Goal: Task Accomplishment & Management: Complete application form

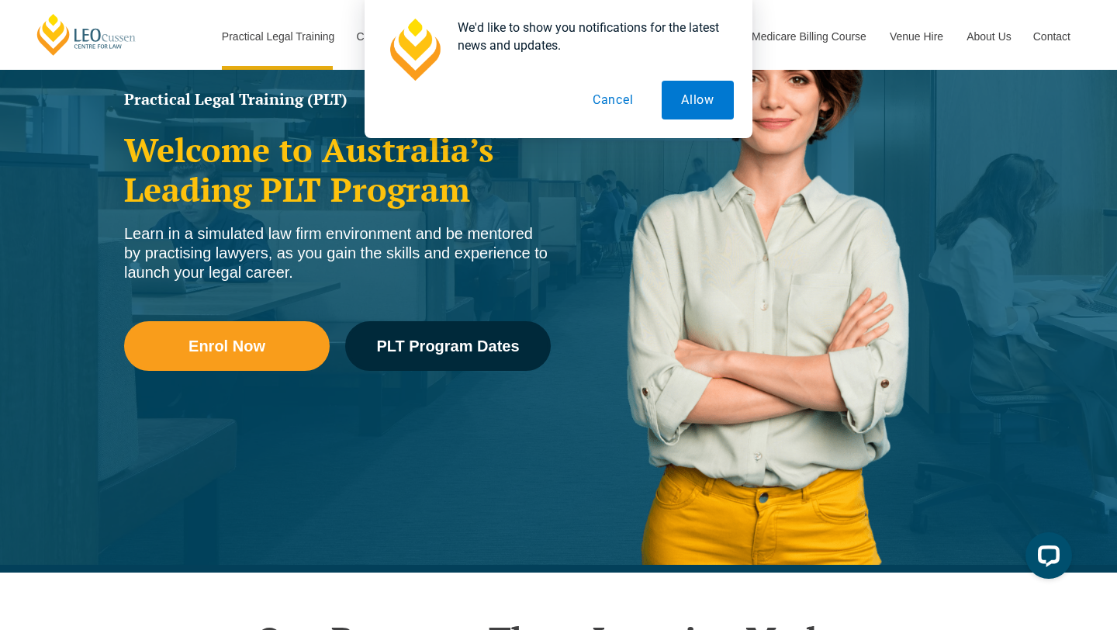
click at [624, 93] on button "Cancel" at bounding box center [613, 100] width 80 height 39
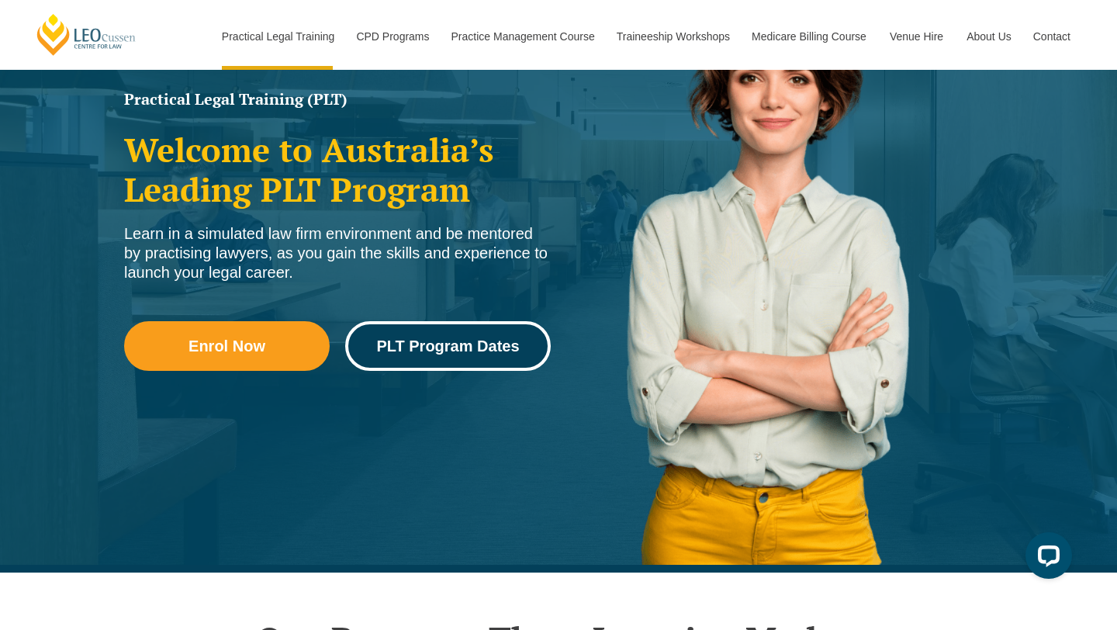
click at [476, 350] on span "PLT Program Dates" at bounding box center [447, 346] width 143 height 16
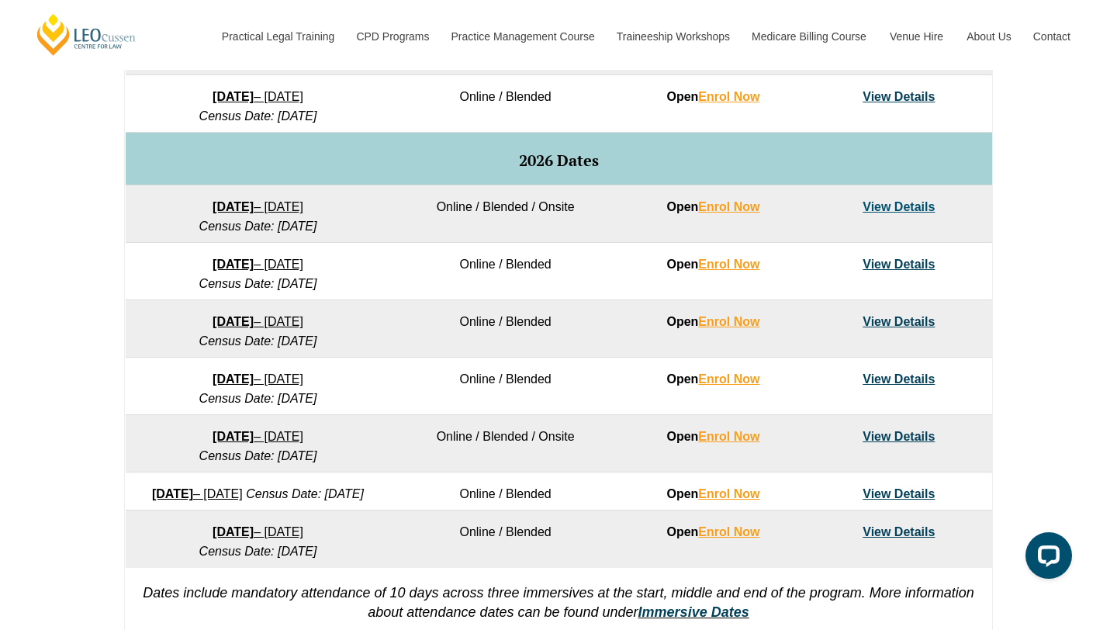
scroll to position [897, 0]
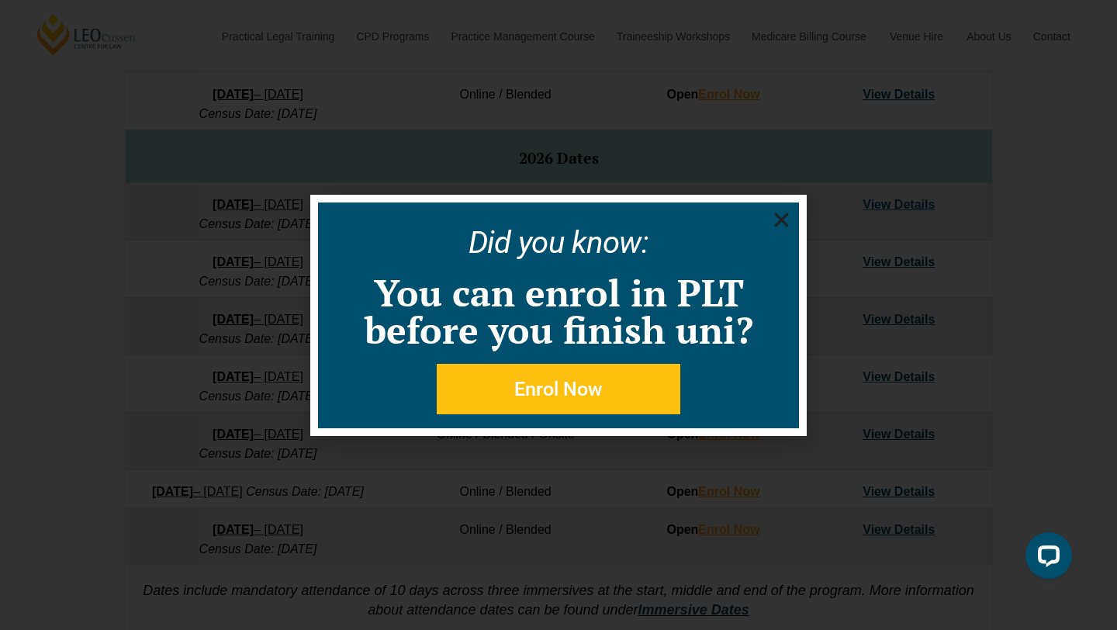
click at [781, 212] on icon "Close" at bounding box center [781, 219] width 19 height 19
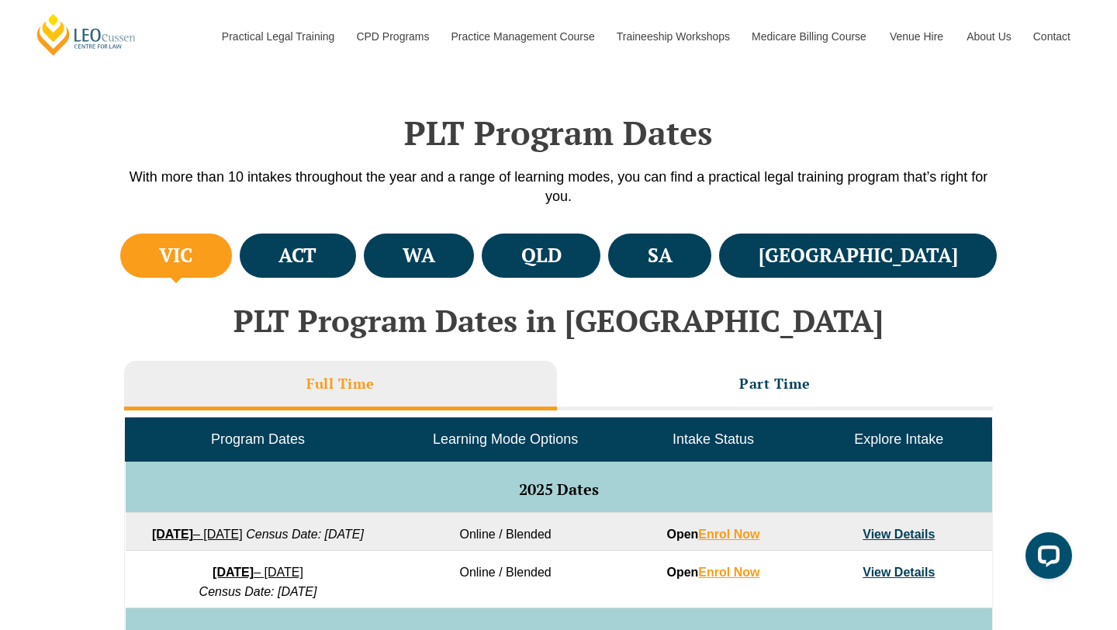
scroll to position [0, 0]
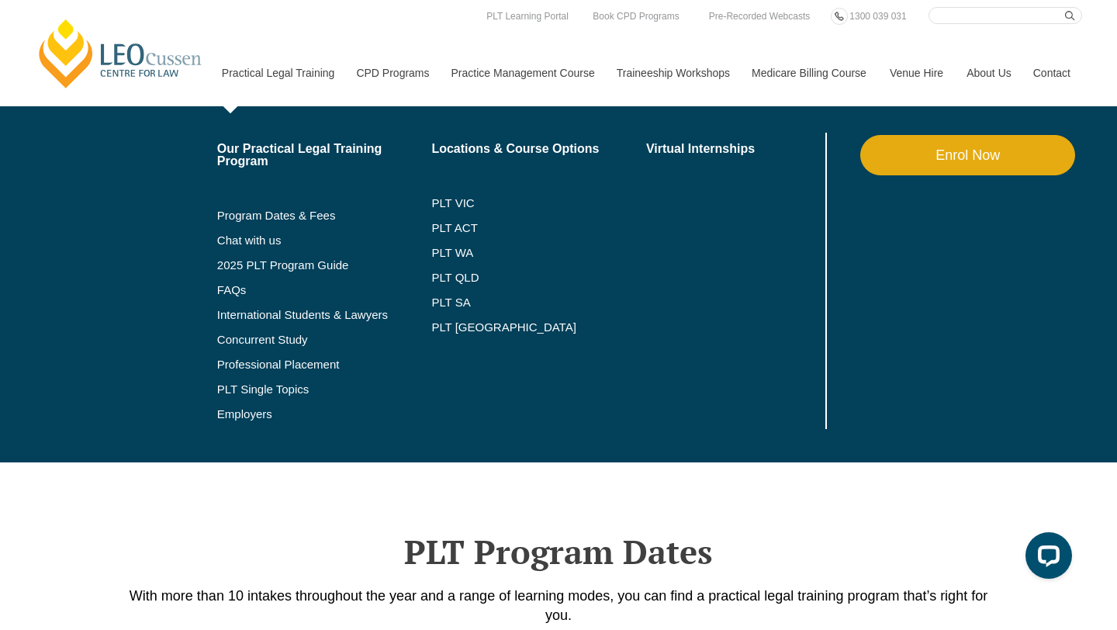
click at [297, 70] on link "Practical Legal Training" at bounding box center [277, 73] width 135 height 67
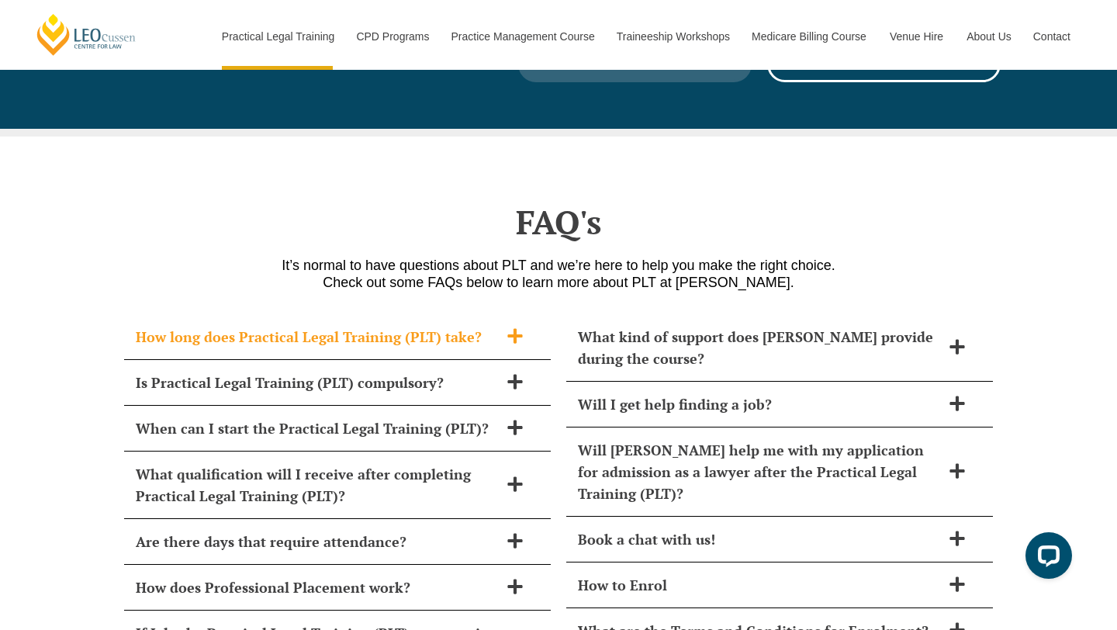
scroll to position [6454, 0]
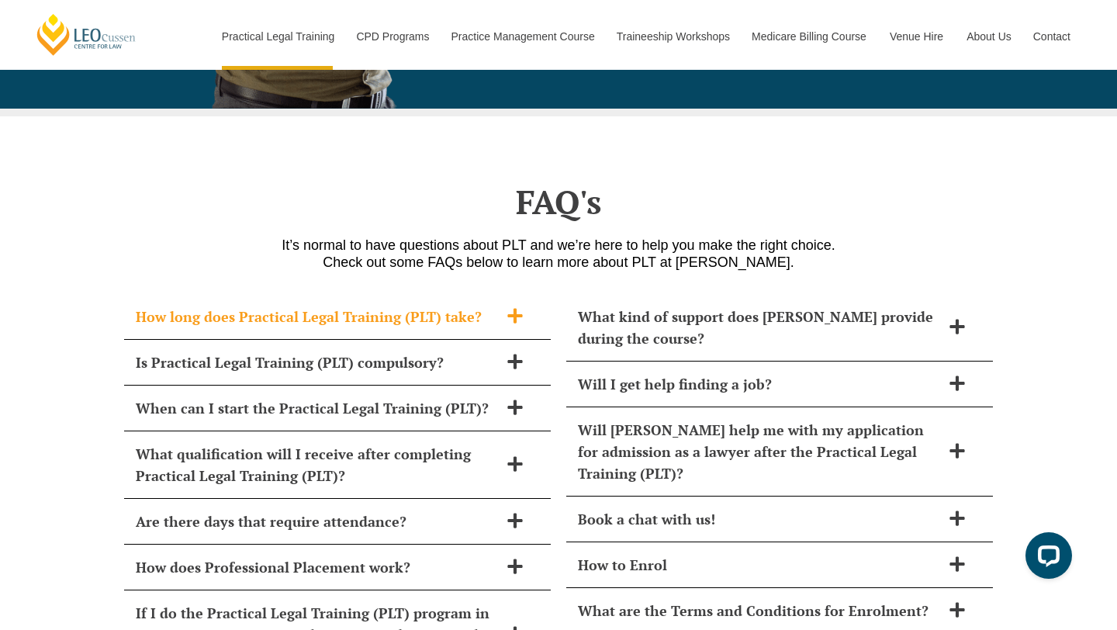
click at [511, 308] on icon at bounding box center [514, 315] width 15 height 15
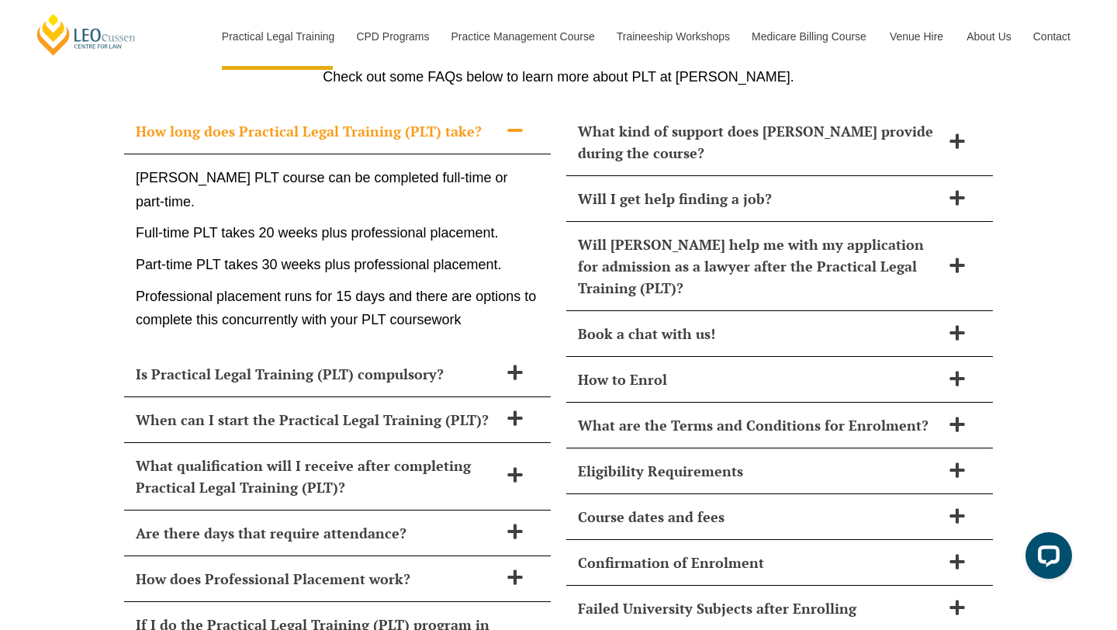
scroll to position [6639, 0]
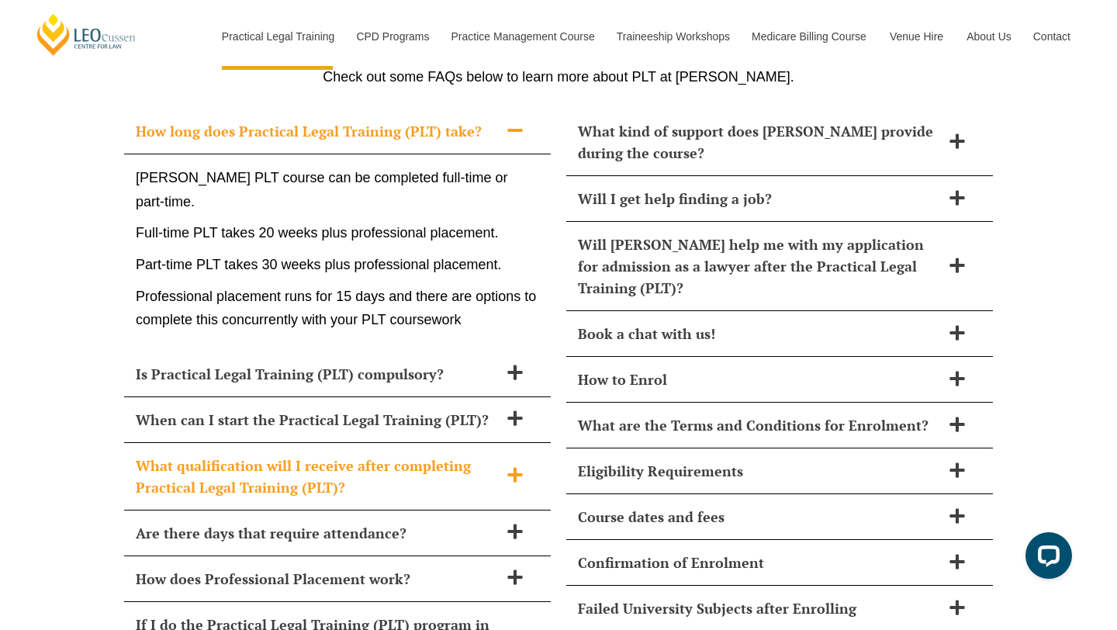
click at [472, 455] on span "What qualification will I receive after completing Practical Legal Training (PL…" at bounding box center [317, 476] width 363 height 43
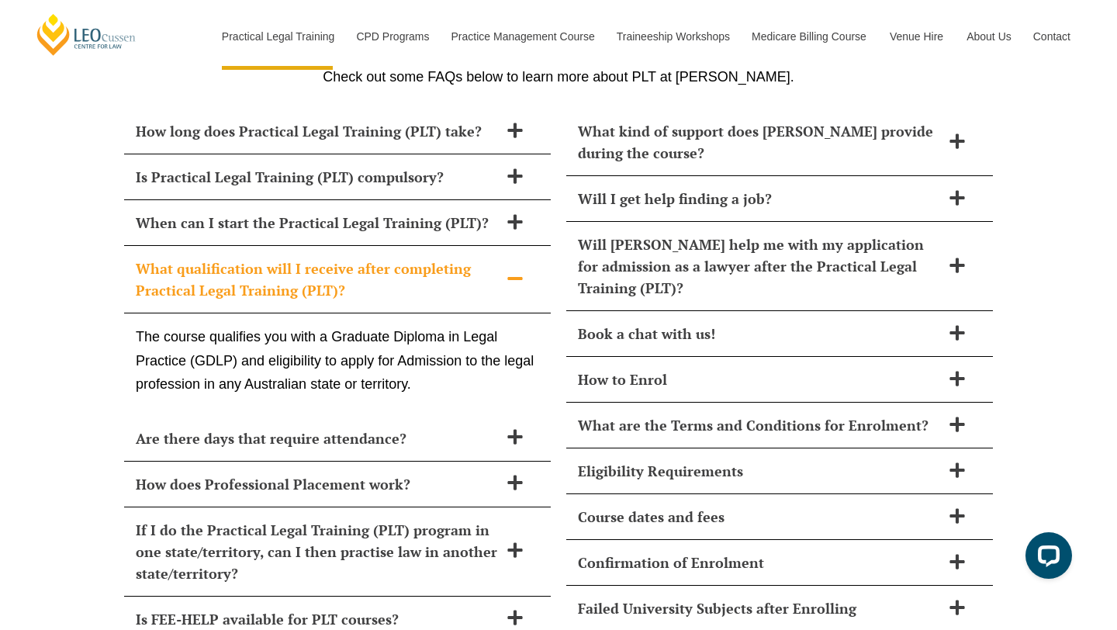
click at [511, 270] on icon at bounding box center [515, 278] width 17 height 17
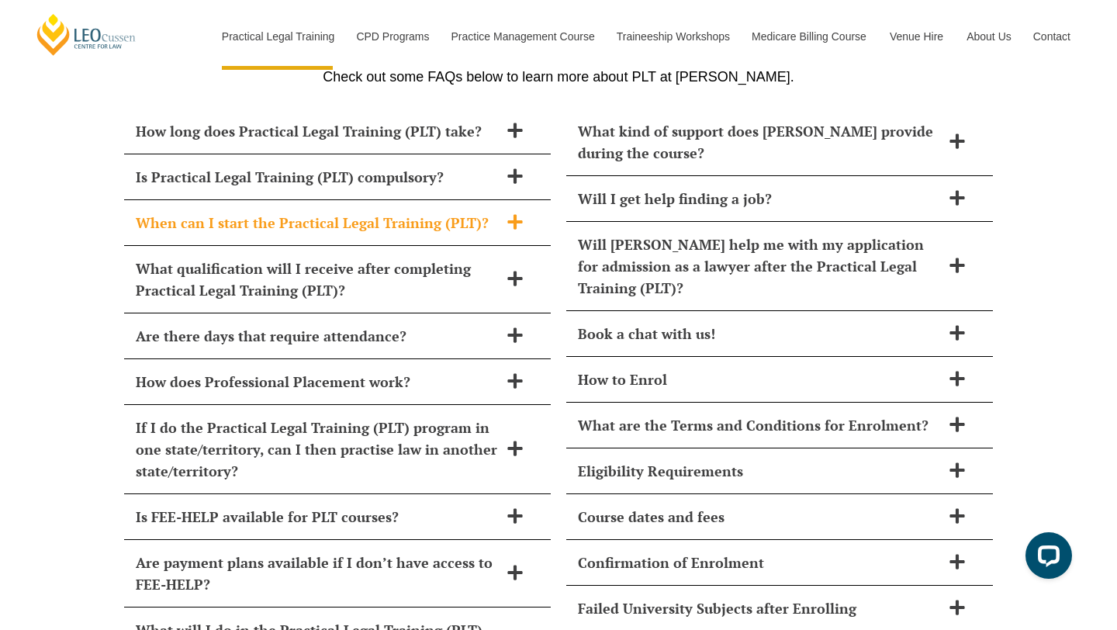
click at [499, 213] on span at bounding box center [515, 222] width 33 height 19
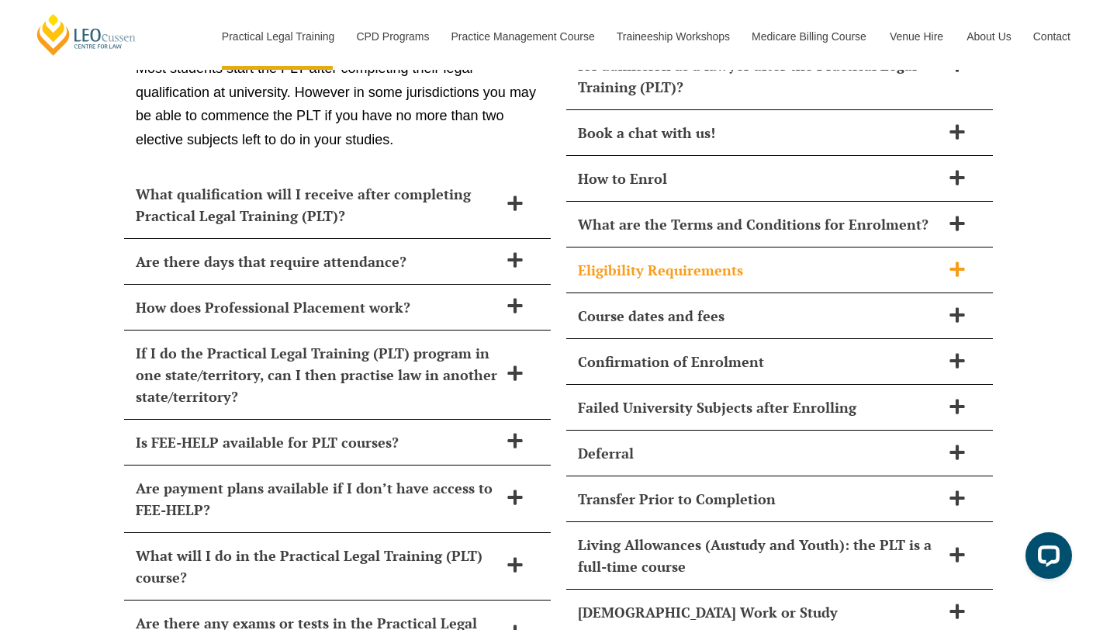
scroll to position [6842, 0]
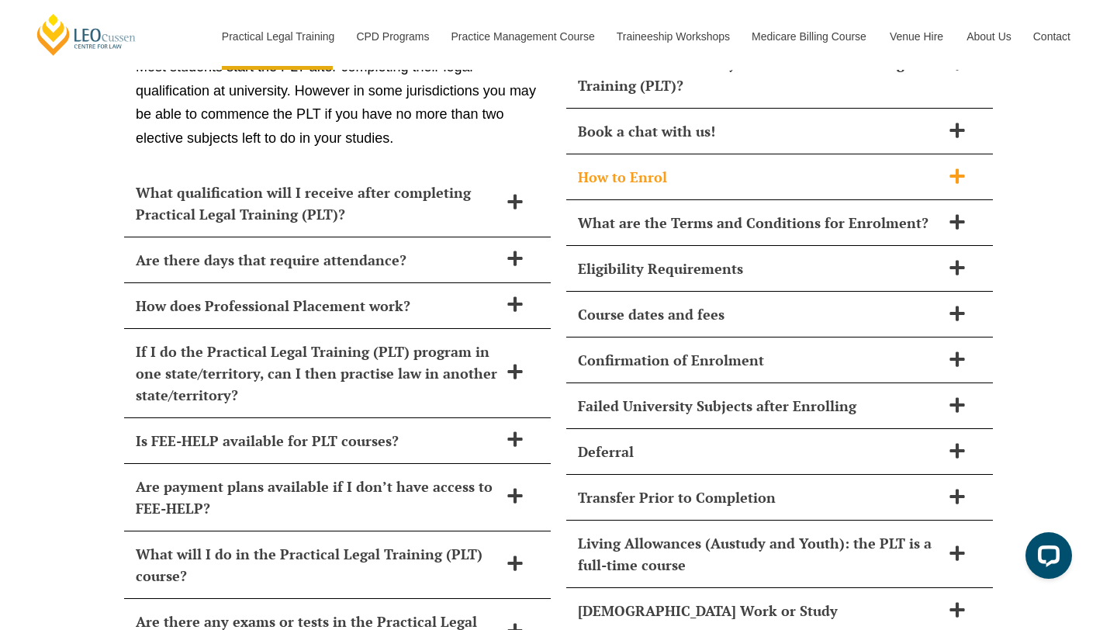
click at [699, 166] on span "How to Enrol" at bounding box center [759, 177] width 363 height 22
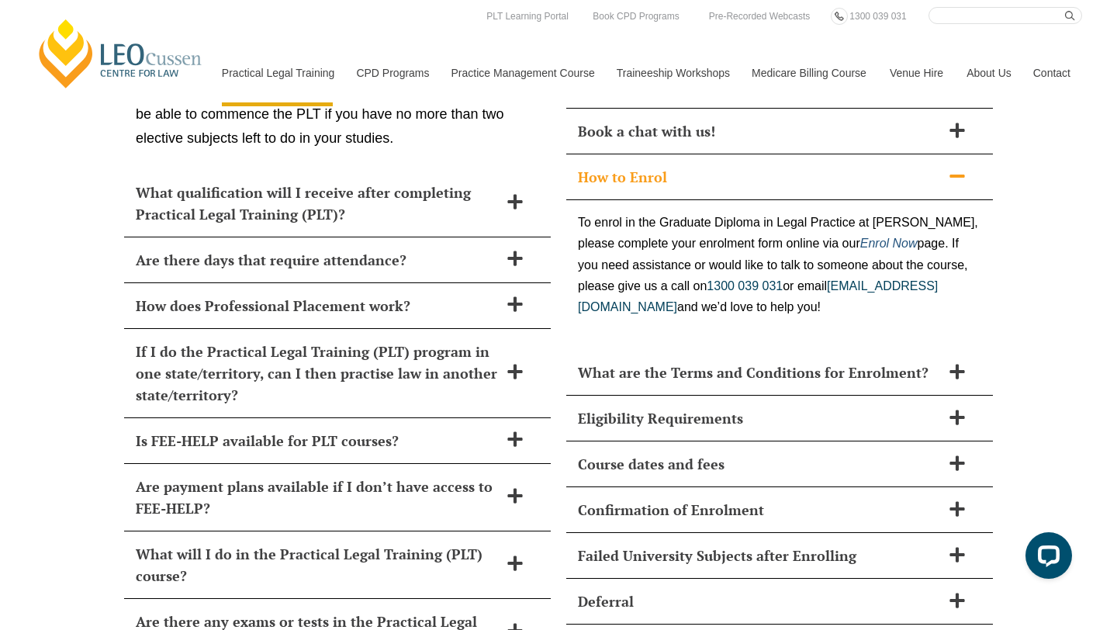
click at [864, 237] on em "Enrol Now" at bounding box center [889, 243] width 57 height 13
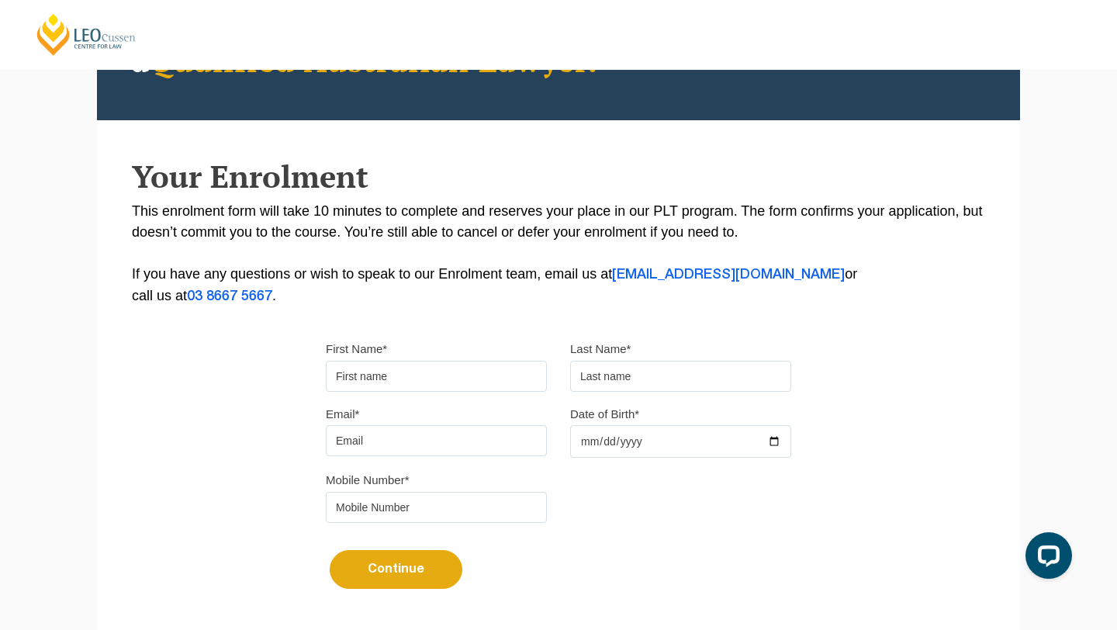
scroll to position [192, 0]
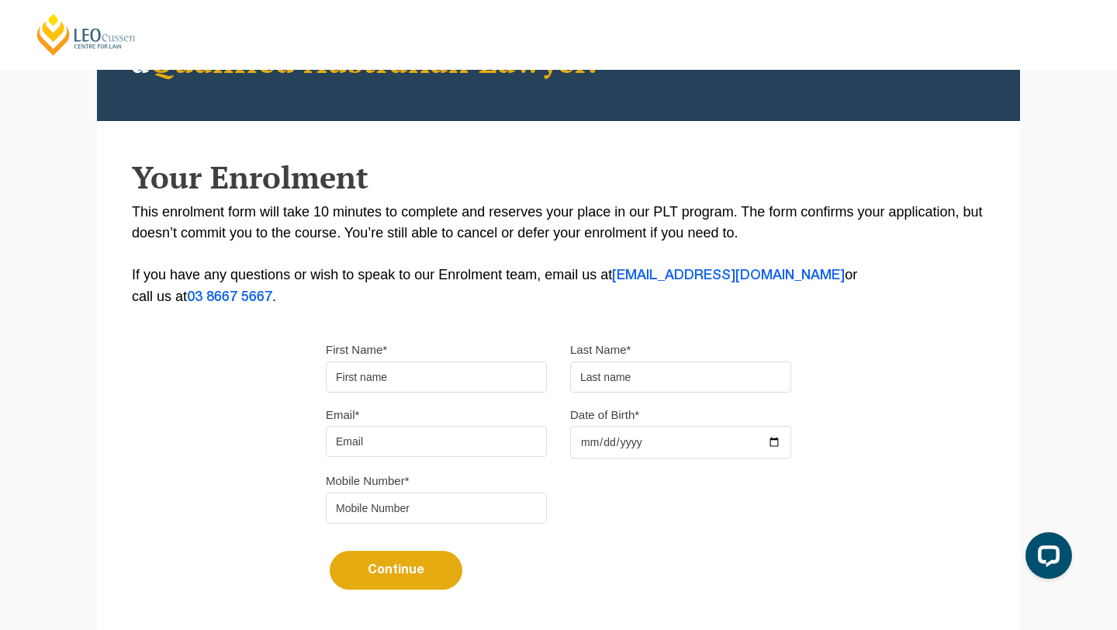
click at [462, 373] on input "First Name*" at bounding box center [436, 377] width 221 height 31
type input "[PERSON_NAME]"
type input "Palma"
type input "loz.p@live.com"
type input "0402251024"
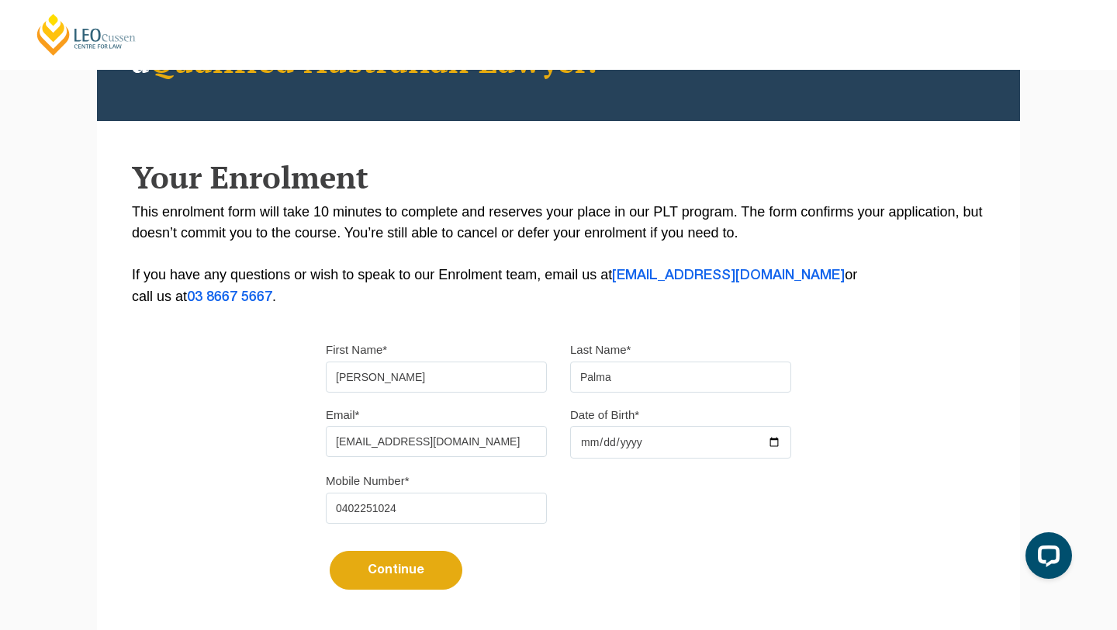
click at [577, 452] on input "Date of Birth*" at bounding box center [680, 442] width 221 height 33
click at [776, 449] on input "Date of Birth*" at bounding box center [680, 442] width 221 height 33
type input "2002-01-12"
click at [417, 586] on button "Continue" at bounding box center [396, 570] width 133 height 39
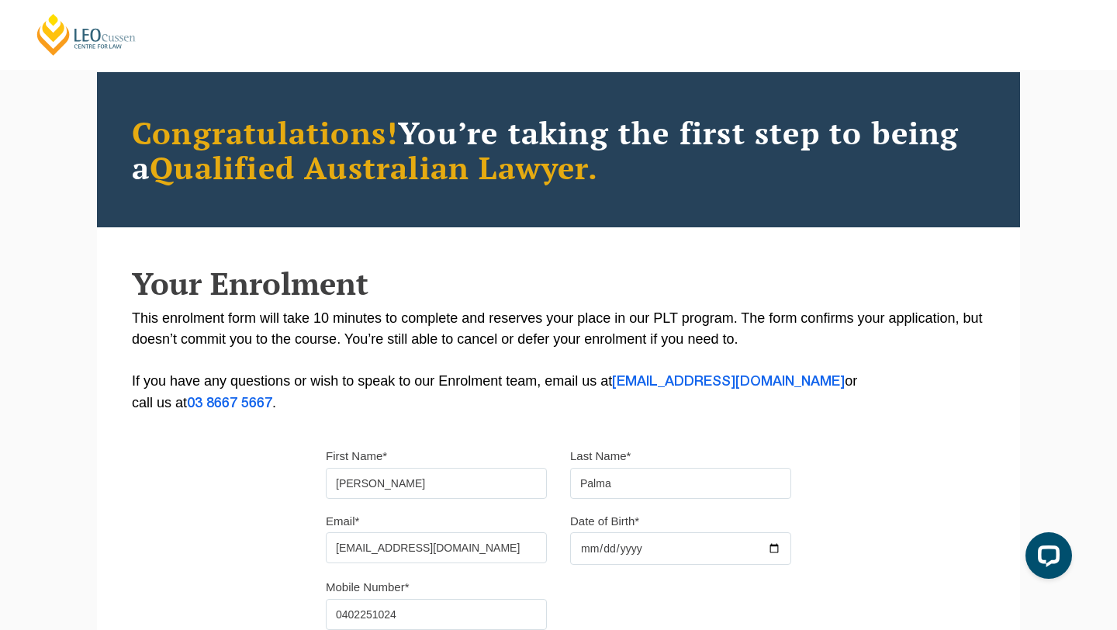
select select
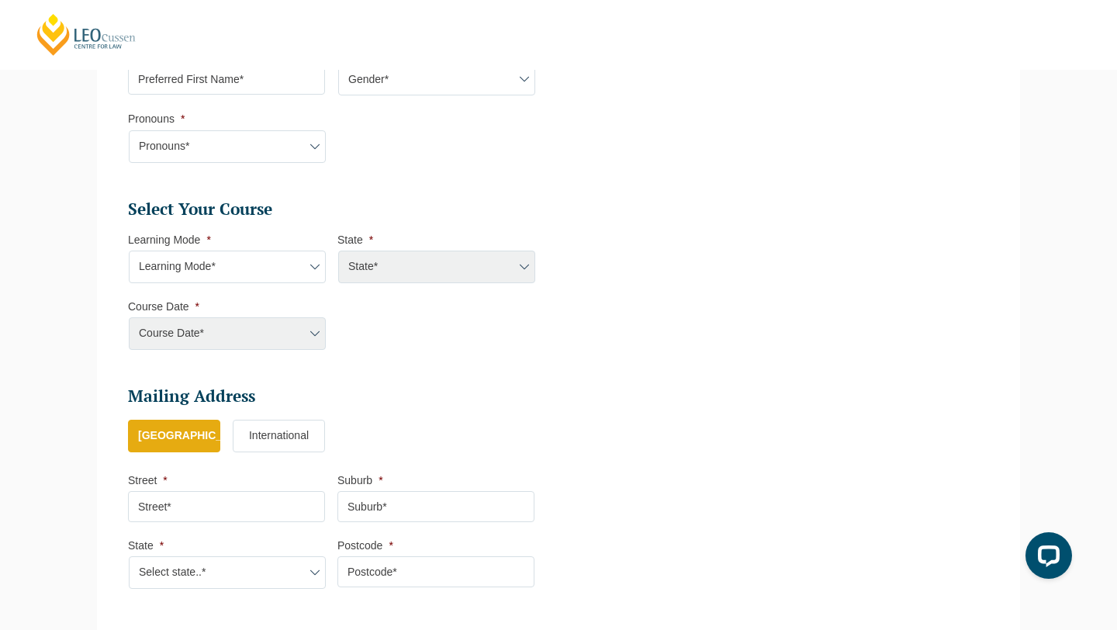
scroll to position [521, 0]
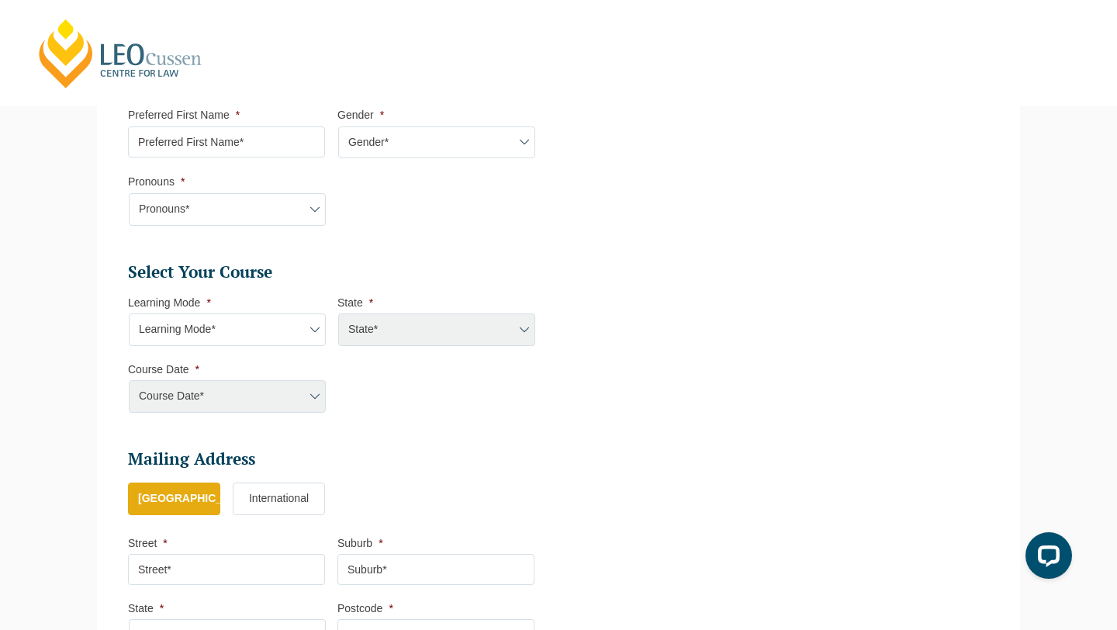
click at [206, 144] on input "Preferred First Name *" at bounding box center [226, 141] width 197 height 31
type input "Loren"
select select "VIC"
select select
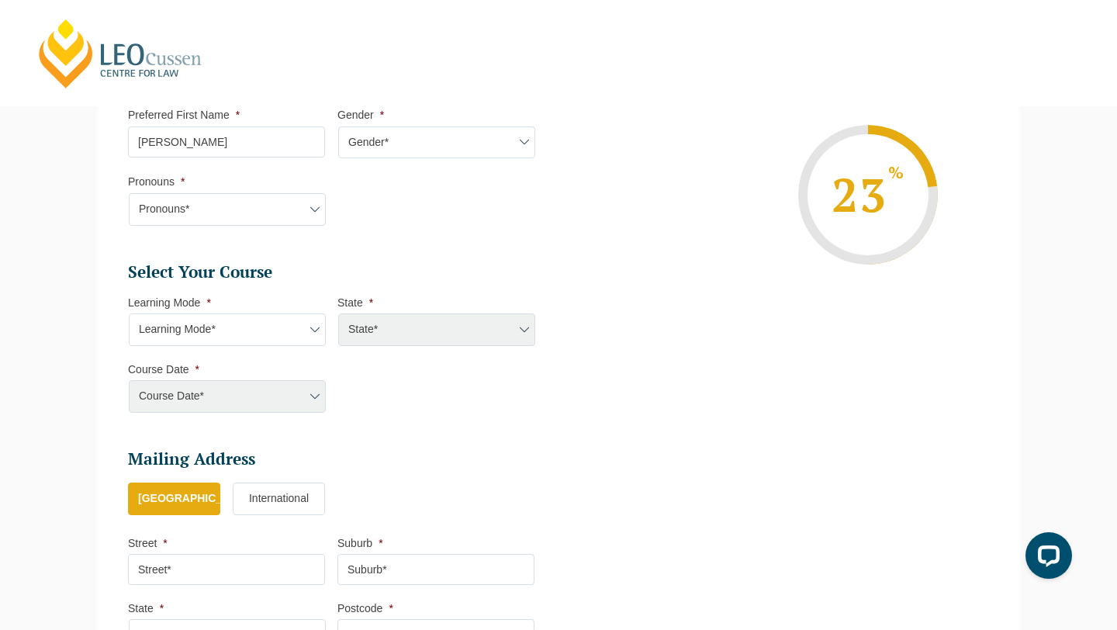
click at [400, 136] on select "Gender* Male Female Nonbinary Intersex Prefer not to disclose Other" at bounding box center [436, 142] width 197 height 33
select select "[DEMOGRAPHIC_DATA]"
click at [237, 203] on select "Pronouns* She/Her/Hers He/Him/His They/Them/Theirs Other Prefer not to disclose" at bounding box center [227, 209] width 197 height 33
select select "She/Her/Hers"
click at [226, 327] on select "Learning Mode* Online Full Time Learning Online Part Time Learning Blended Full…" at bounding box center [227, 329] width 197 height 33
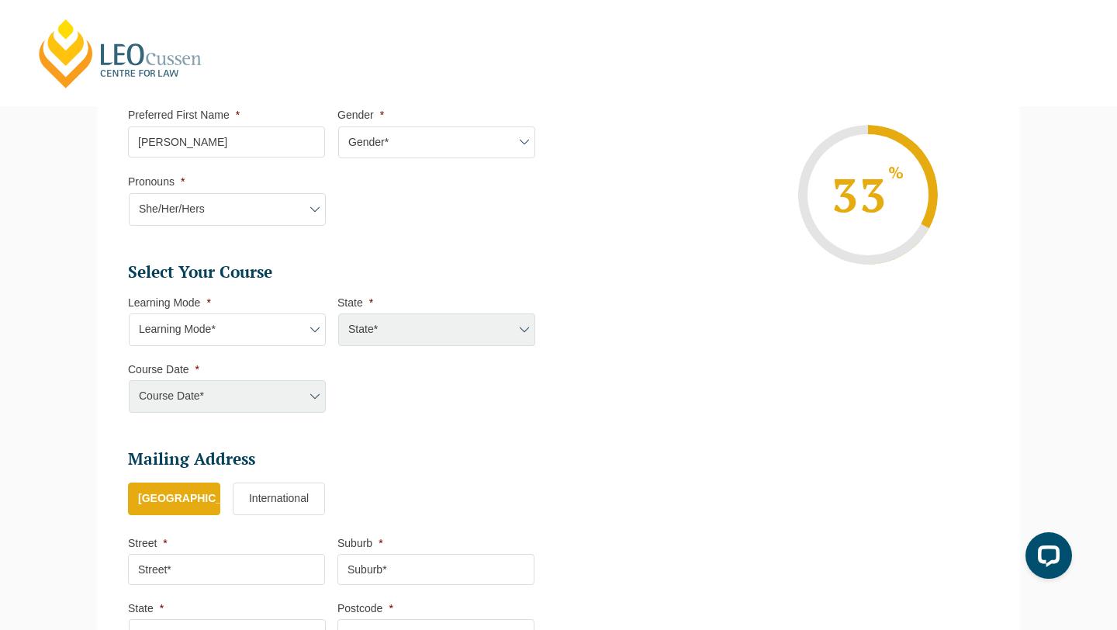
click at [378, 325] on div "State*" at bounding box center [436, 329] width 197 height 33
click at [378, 335] on div "State*" at bounding box center [436, 329] width 197 height 33
click at [355, 335] on div "State*" at bounding box center [436, 329] width 197 height 33
click at [355, 334] on div "State*" at bounding box center [436, 329] width 197 height 33
click at [360, 338] on div "State*" at bounding box center [436, 329] width 197 height 33
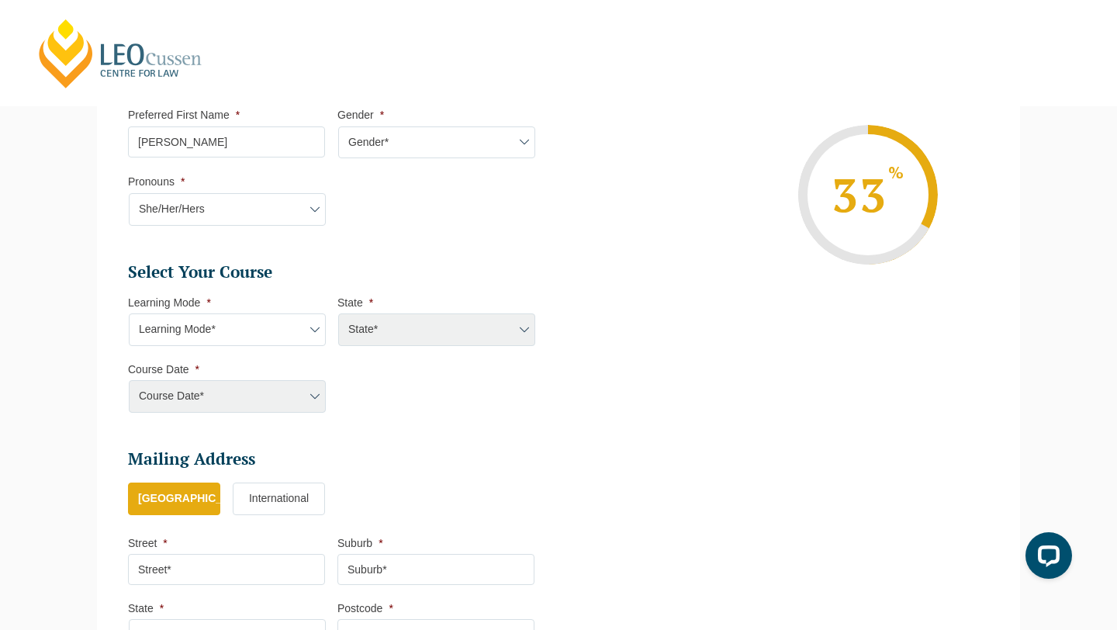
drag, startPoint x: 400, startPoint y: 331, endPoint x: 318, endPoint y: 331, distance: 82.3
click at [318, 331] on ul "Select Your Course This field is hidden when viewing the form Only for Flinder …" at bounding box center [337, 312] width 419 height 101
click at [237, 404] on div "Course Date*" at bounding box center [226, 396] width 197 height 33
click at [240, 321] on select "Learning Mode* Online Full Time Learning Online Part Time Learning Blended Full…" at bounding box center [227, 329] width 197 height 33
click at [226, 344] on select "Learning Mode* Online Full Time Learning Online Part Time Learning Blended Full…" at bounding box center [227, 329] width 197 height 33
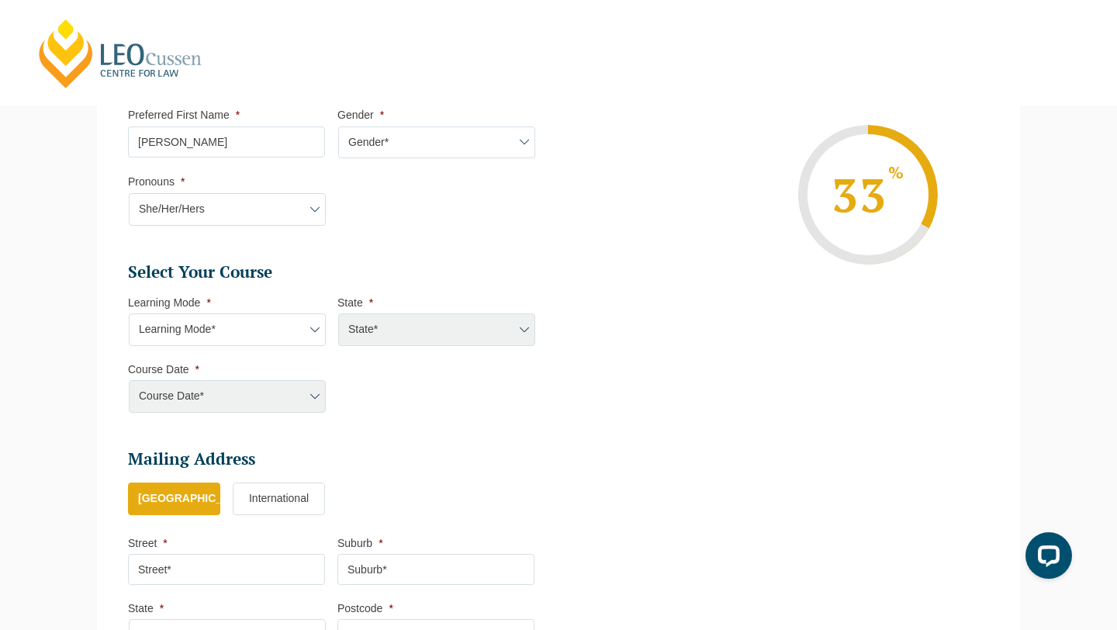
click at [244, 334] on select "Learning Mode* Online Full Time Learning Online Part Time Learning Blended Full…" at bounding box center [227, 329] width 197 height 33
select select "Blended Part Time Learning"
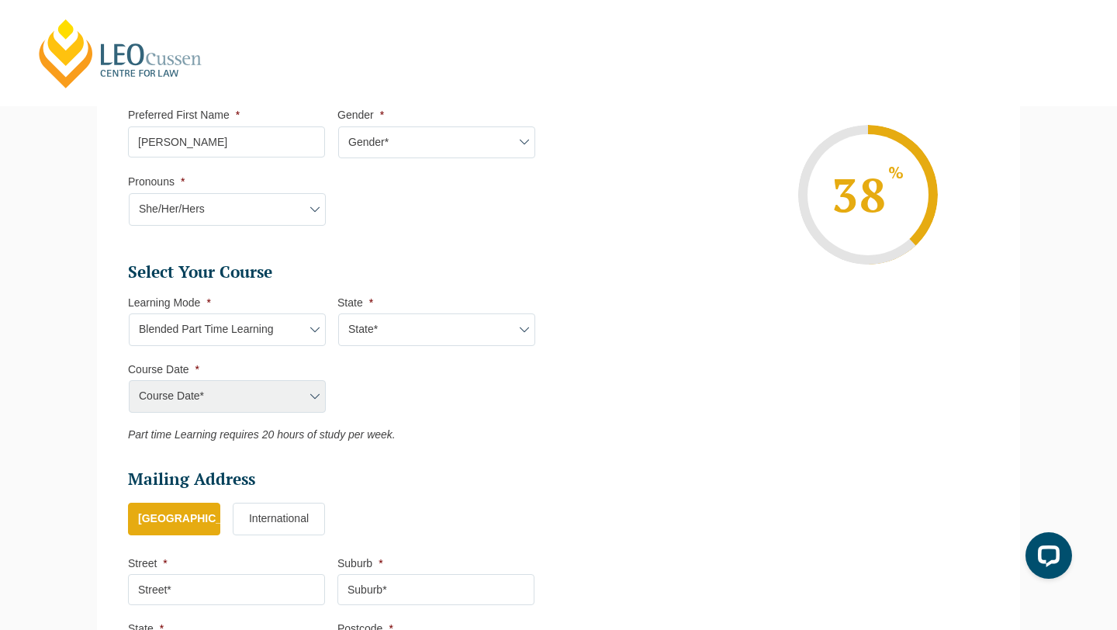
click at [390, 336] on select "State* ACT/NSW QLD VIC WA" at bounding box center [436, 329] width 197 height 33
select select "VIC"
click at [251, 394] on select "Course Date* September 2025 (08-Sep-2025 to 17-Apr-2026) January 2026 (27-Jan-2…" at bounding box center [227, 396] width 197 height 33
select select "[DATE] ([DATE] to [DATE])"
type input "Intake 09 September 2026 PT"
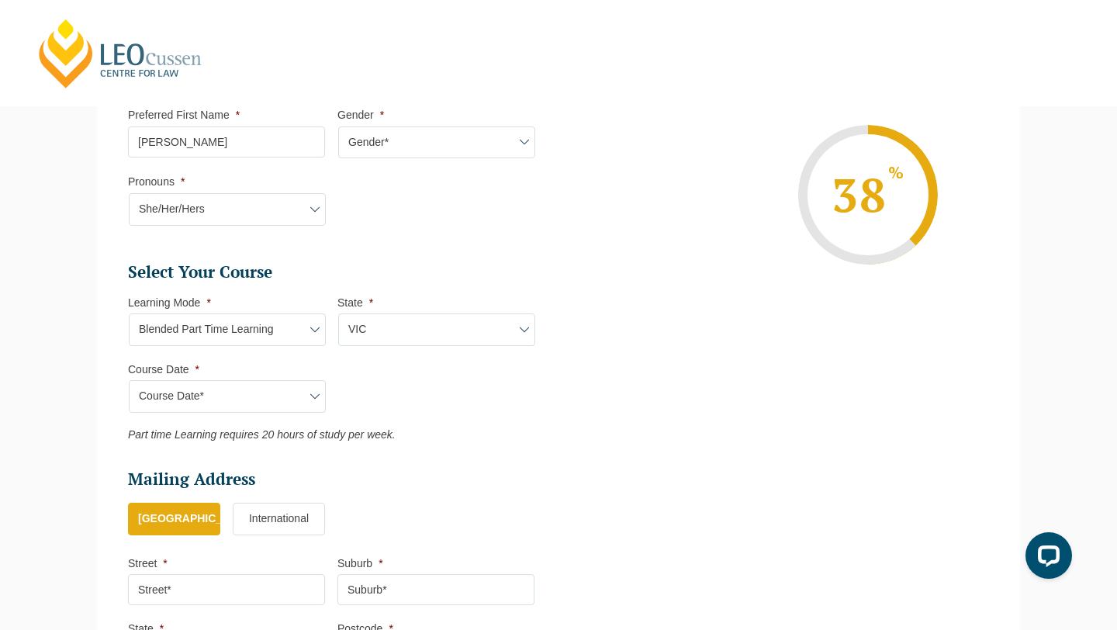
type input "Practical Legal Training (VIC)"
select select "VIC PLT (SEP) 2026 Part Time Blended"
click at [259, 345] on select "Learning Mode* Online Full Time Learning Online Part Time Learning Blended Full…" at bounding box center [227, 329] width 197 height 33
select select "Blended Full Time Learning"
select select
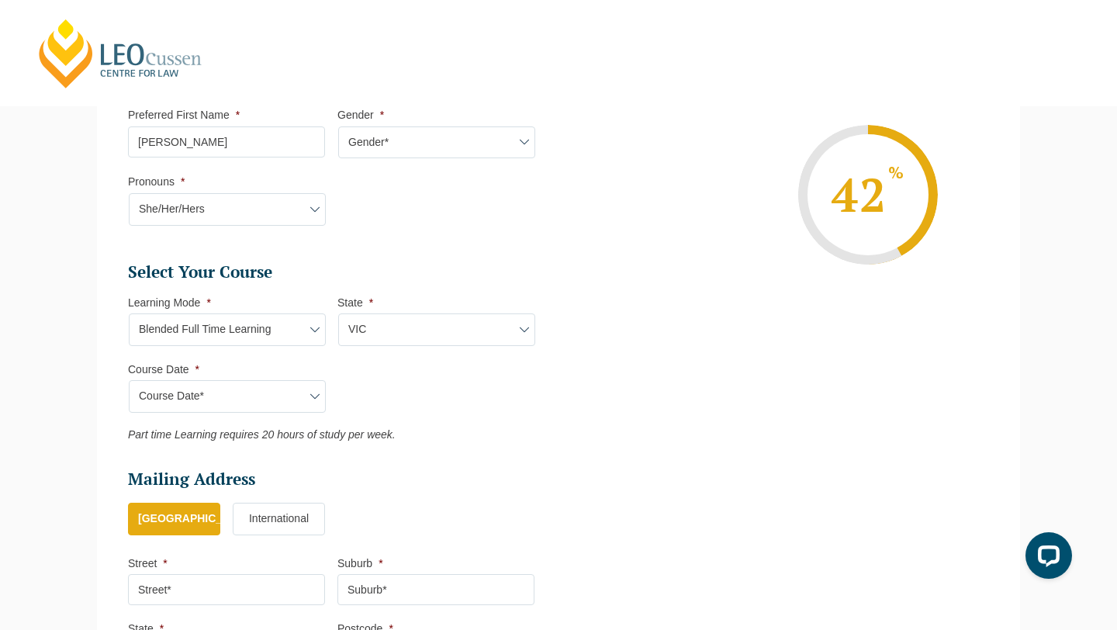
select select
click at [286, 404] on div "Course Date* September 2025 (08-Sep-2025 to 17-Apr-2026) January 2026 (27-Jan-2…" at bounding box center [226, 396] width 197 height 33
click at [322, 400] on div "Course Date* September 2025 (08-Sep-2025 to 17-Apr-2026) January 2026 (27-Jan-2…" at bounding box center [226, 396] width 197 height 33
click at [316, 402] on div "Course Date* September 2025 (08-Sep-2025 to 17-Apr-2026) January 2026 (27-Jan-2…" at bounding box center [226, 396] width 197 height 33
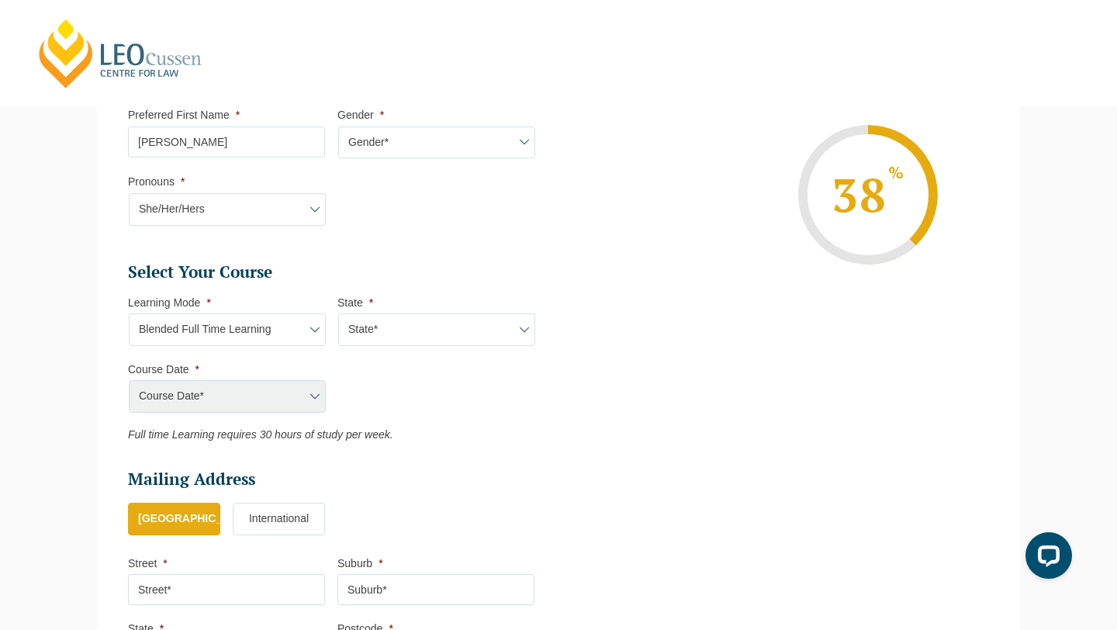
click at [260, 335] on select "Learning Mode* Online Full Time Learning Online Part Time Learning Blended Full…" at bounding box center [227, 329] width 197 height 33
click at [262, 338] on select "Learning Mode* Online Full Time Learning Online Part Time Learning Blended Full…" at bounding box center [227, 329] width 197 height 33
select select "Blended Full Time Learning"
click at [254, 403] on div "Course Date* September 2025 (08-Sep-2025 to 17-Apr-2026) January 2026 (27-Jan-2…" at bounding box center [226, 396] width 197 height 33
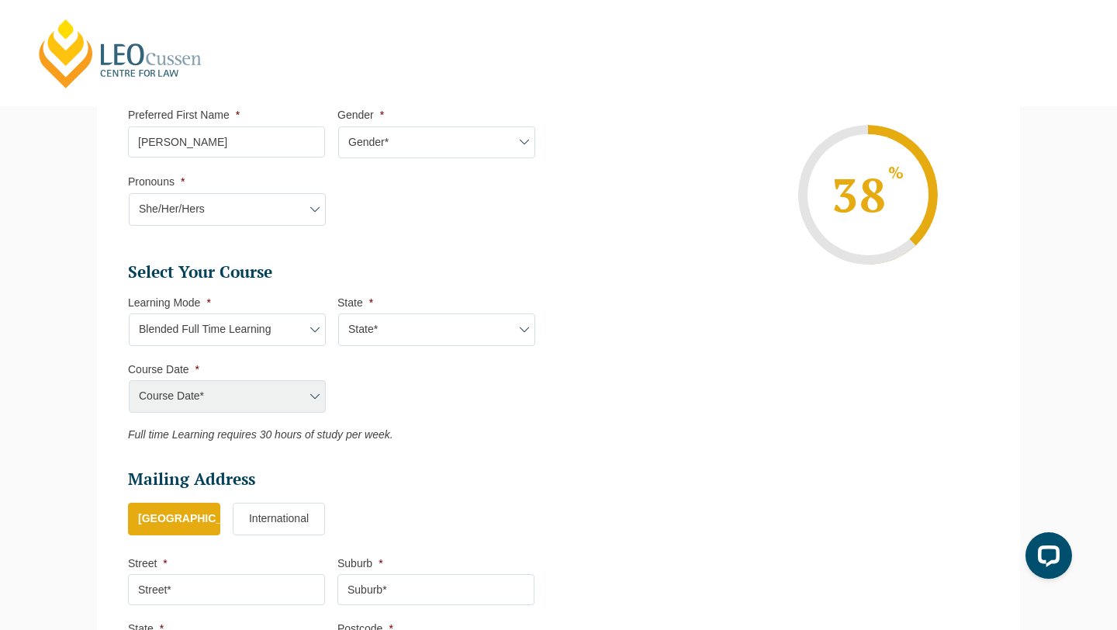
click at [314, 399] on div "Course Date* September 2025 (08-Sep-2025 to 17-Apr-2026) January 2026 (27-Jan-2…" at bounding box center [226, 396] width 197 height 33
click at [387, 326] on select "State* ACT/NSW QLD SA VIC WA" at bounding box center [436, 329] width 197 height 33
select select "VIC"
click at [292, 396] on select "Course Date* September 2025 (22-Sep-2025 to 20-Feb-2026) December 2025 (08-Dec-…" at bounding box center [227, 396] width 197 height 33
click at [268, 327] on select "Learning Mode* Online Full Time Learning Online Part Time Learning Blended Full…" at bounding box center [227, 329] width 197 height 33
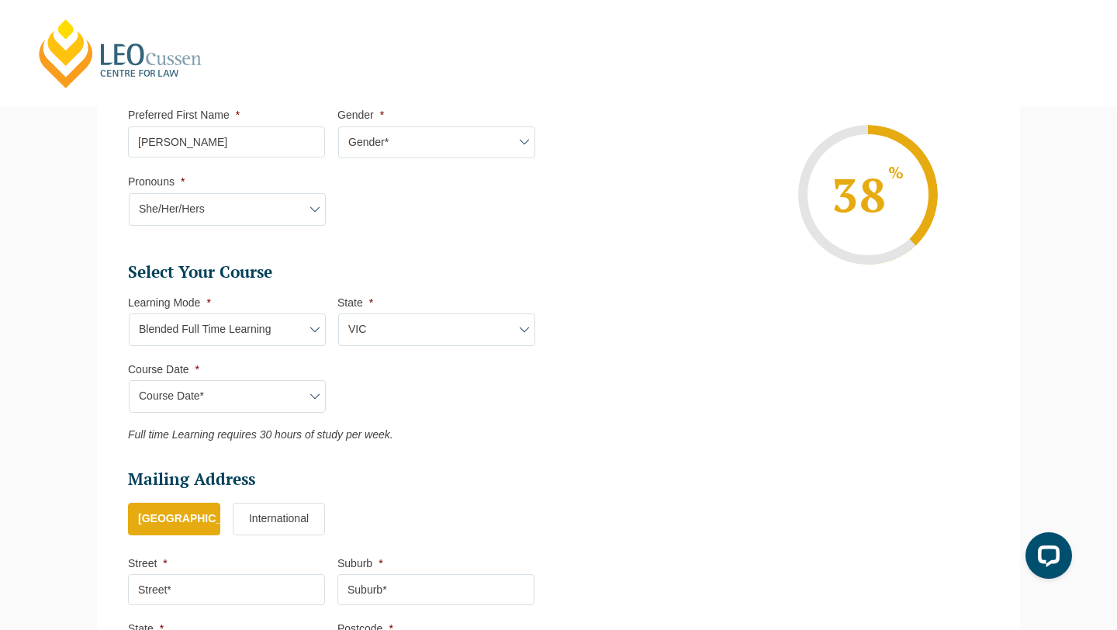
click at [293, 397] on select "Course Date* September 2025 (22-Sep-2025 to 20-Feb-2026) December 2025 (08-Dec-…" at bounding box center [227, 396] width 197 height 33
select select "[DATE] ([DATE] to [DATE])"
type input "Intake 08 August 2026 FT"
type input "Practical Legal Training (VIC)"
select select "VIC PLT (AUG) 2026 Full Time Blended"
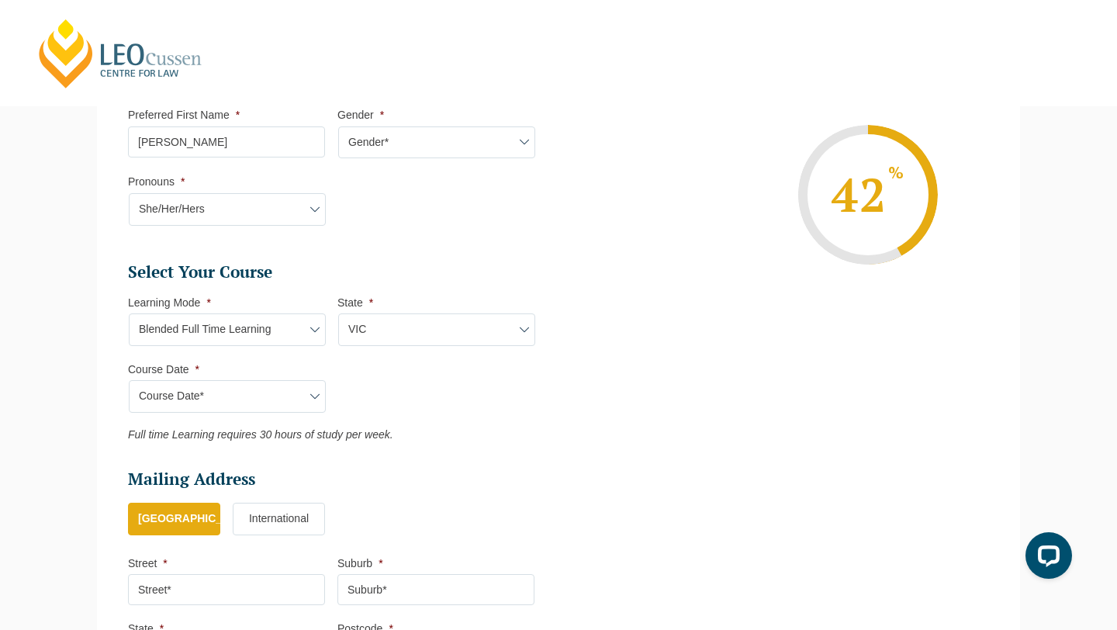
click at [272, 328] on select "Learning Mode* Online Full Time Learning Online Part Time Learning Blended Full…" at bounding box center [227, 329] width 197 height 33
select select "Blended Part Time Learning"
select select
click at [266, 402] on div "Course Date* September 2025 (22-Sep-2025 to 20-Feb-2026) December 2025 (08-Dec-…" at bounding box center [226, 396] width 197 height 33
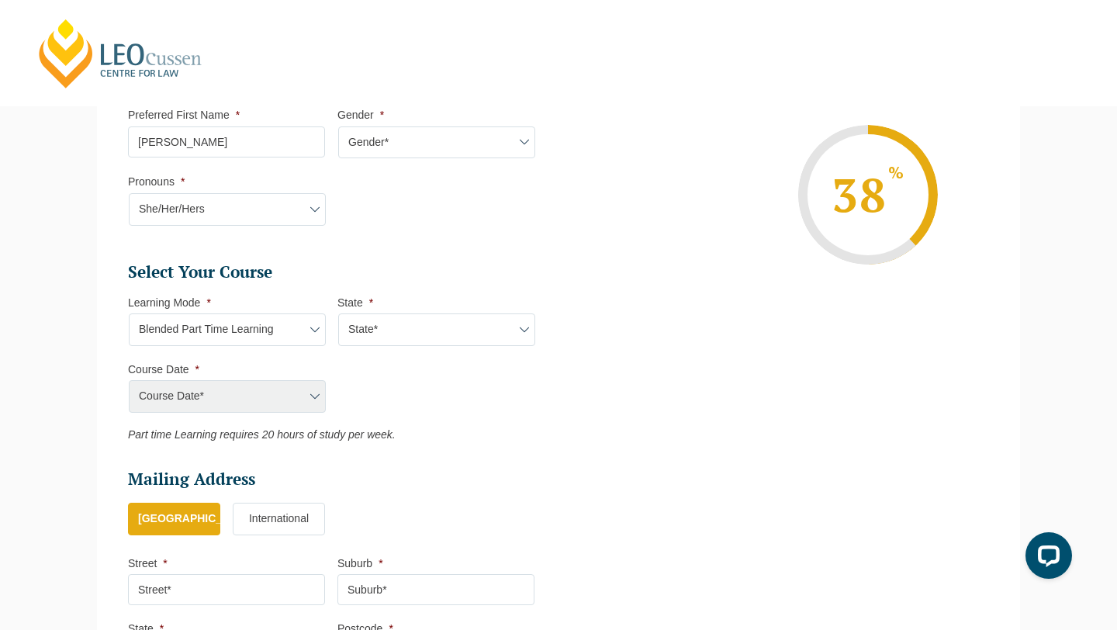
click at [390, 330] on select "State* ACT/NSW QLD VIC WA" at bounding box center [436, 329] width 197 height 33
select select "VIC"
click at [262, 396] on select "Course Date* September 2025 (08-Sep-2025 to 17-Apr-2026) January 2026 (27-Jan-2…" at bounding box center [227, 396] width 197 height 33
click at [304, 333] on select "Learning Mode* Online Full Time Learning Online Part Time Learning Blended Full…" at bounding box center [227, 329] width 197 height 33
select select "Online Full Time Learning"
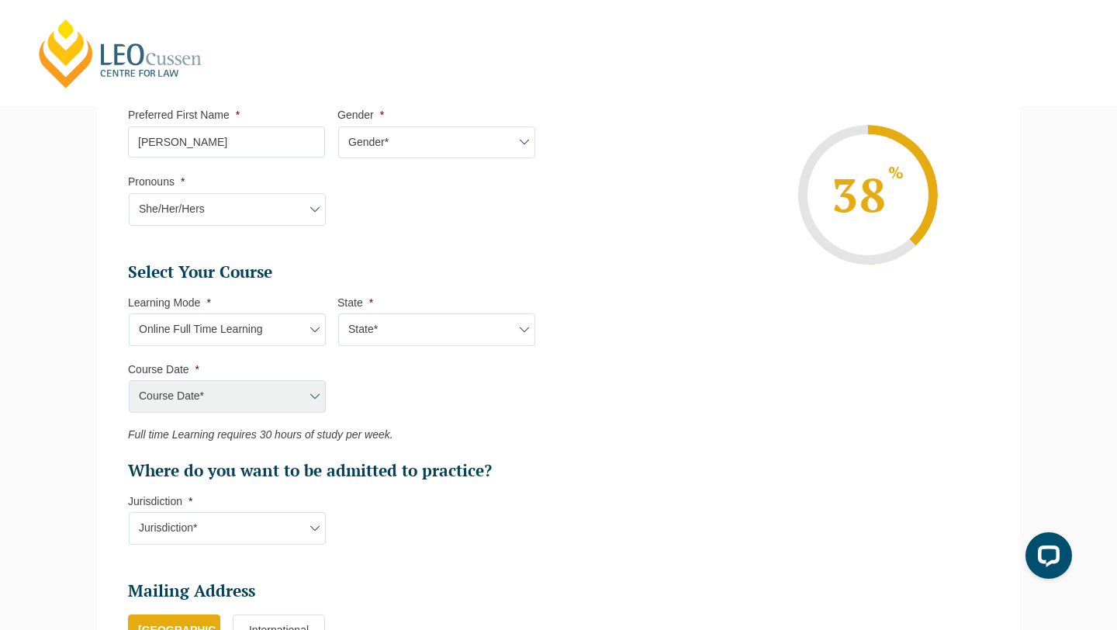
click at [272, 399] on div "Course Date* September 2025 (08-Sep-2025 to 17-Apr-2026) January 2026 (27-Jan-2…" at bounding box center [226, 396] width 197 height 33
click at [384, 333] on select "State* National (ACT/NSW, VIC, QLD, SA, WA)" at bounding box center [436, 329] width 197 height 33
select select "National ([GEOGRAPHIC_DATA]/[GEOGRAPHIC_DATA], [GEOGRAPHIC_DATA], [GEOGRAPHIC_D…"
click at [279, 391] on select "Course Date* September 2025 (08-Sep-2025 to 17-Apr-2026) January 2026 (27-Jan-2…" at bounding box center [227, 396] width 197 height 33
select select "[DATE] ([DATE] to [DATE])"
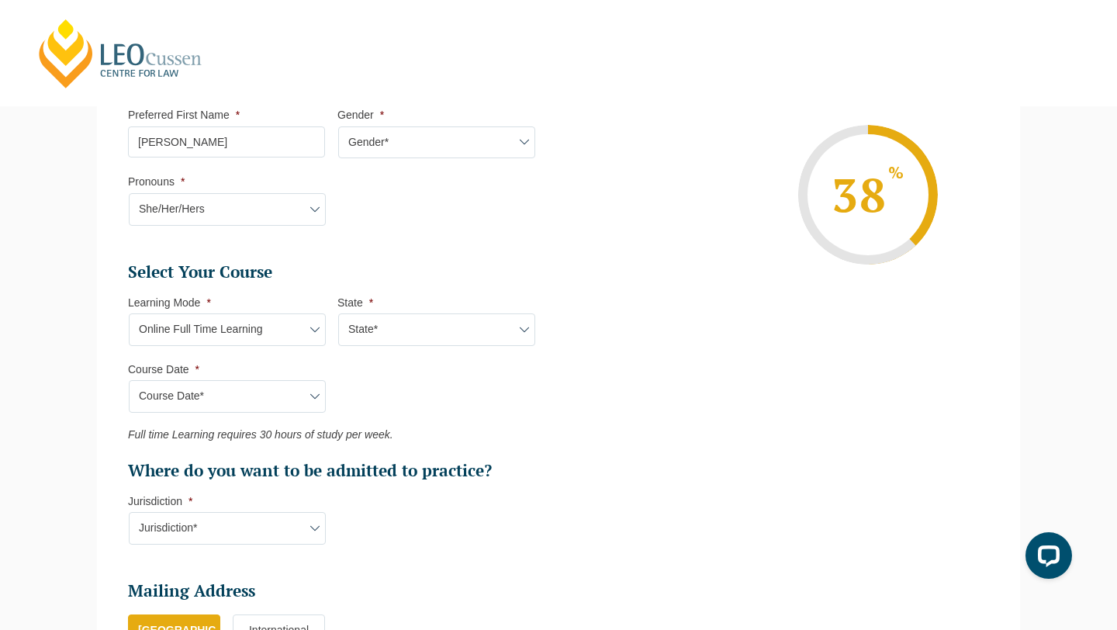
type input "Intake 08 August 2026 FT"
type input "Practical Legal Training (NAT)"
select select "NAT PLT (AUG) 2026 Full Time Online"
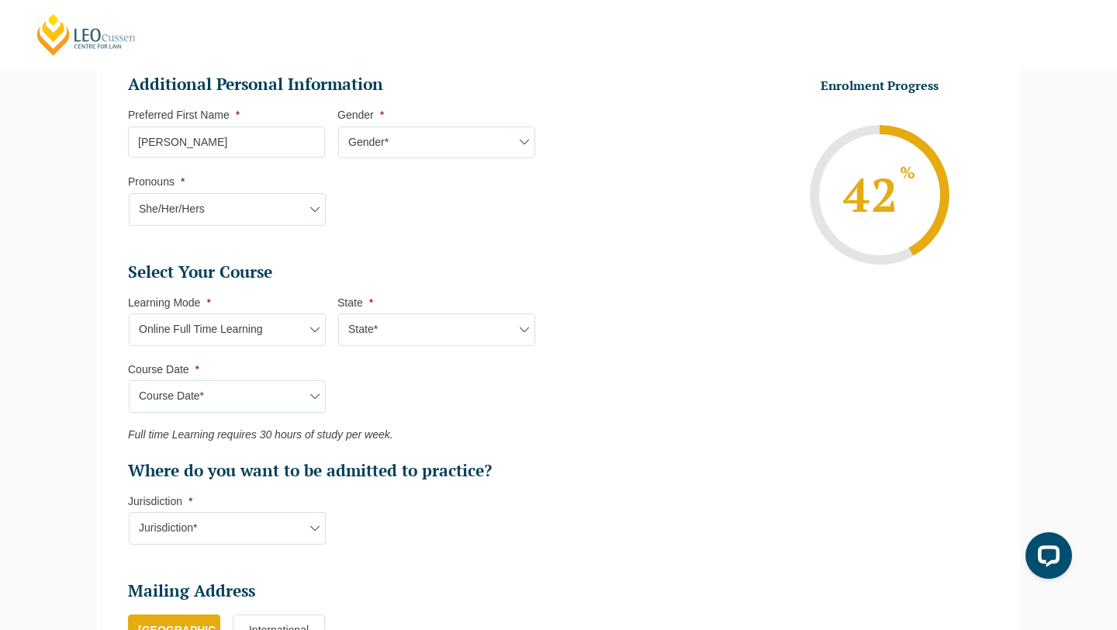
scroll to position [601, 0]
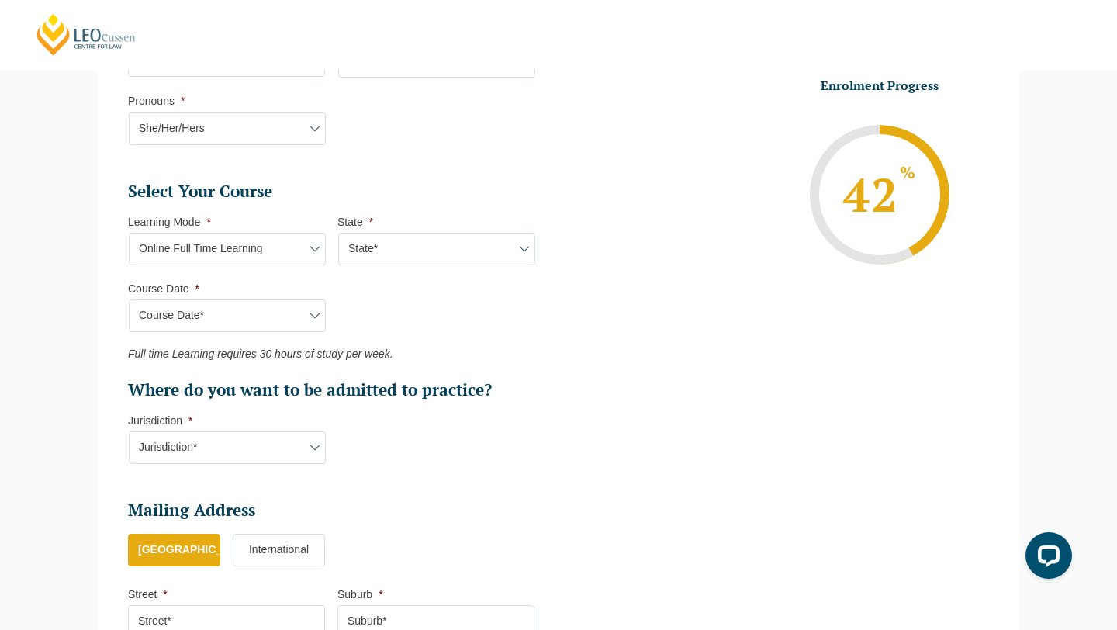
click at [285, 467] on li "Select Your Course This field is hidden when viewing the form Only for Flinder …" at bounding box center [337, 331] width 419 height 300
click at [286, 453] on select "Jurisdiction* VIC ACT/NSW SA WA QLD" at bounding box center [227, 447] width 197 height 33
select select "VIC"
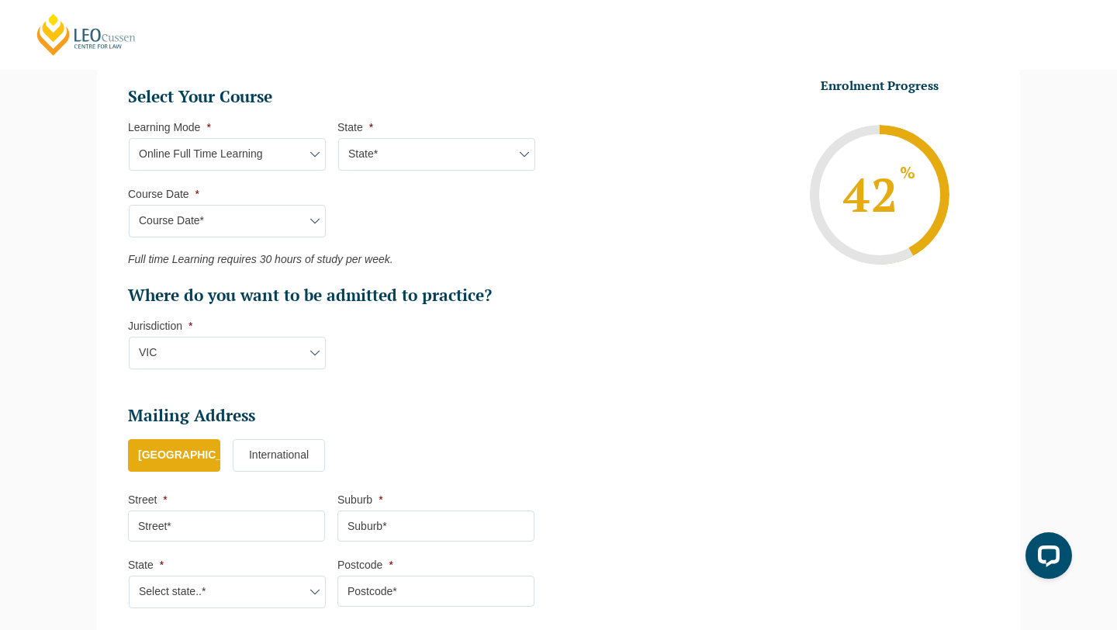
scroll to position [800, 0]
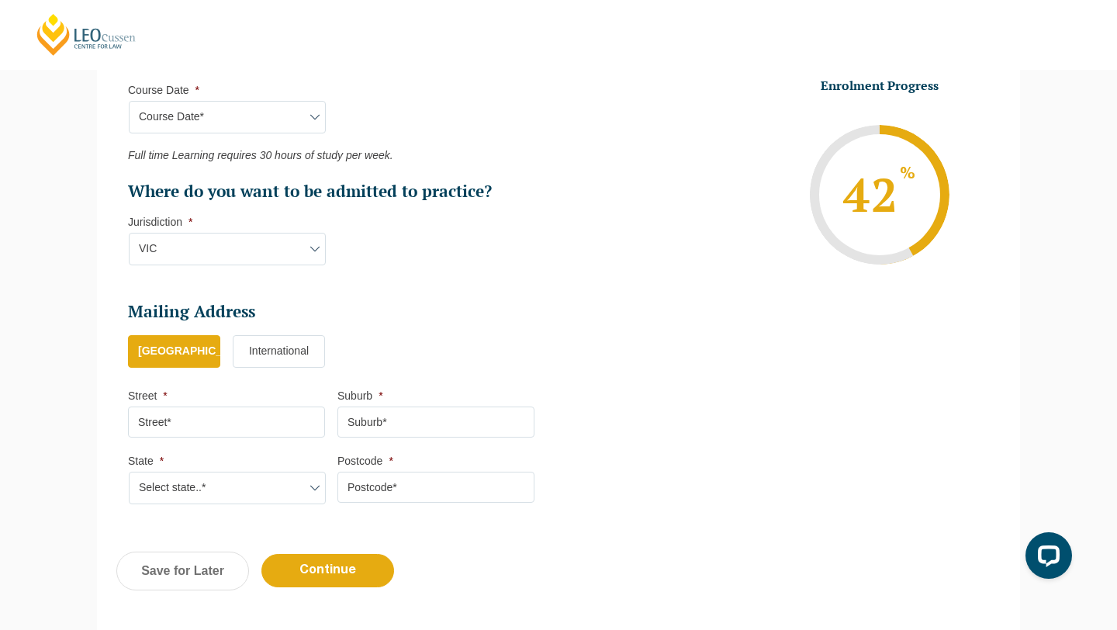
click at [258, 431] on input "Street *" at bounding box center [226, 422] width 197 height 31
type input "47 Longview Road"
type input "BALWYN NORTH"
select select "VIC"
type input "3104"
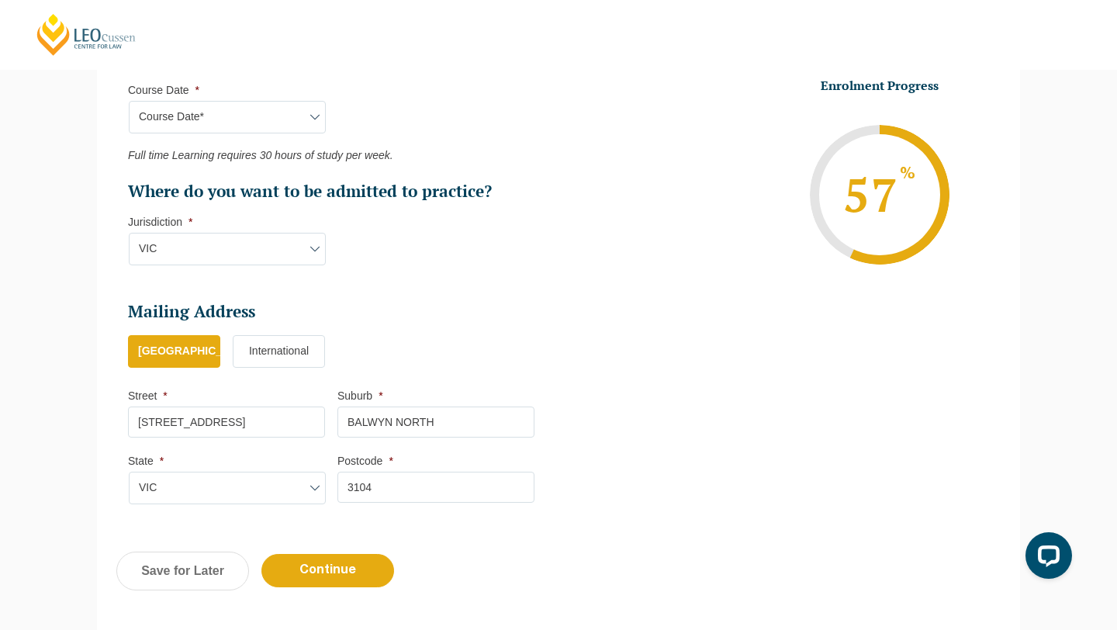
scroll to position [923, 0]
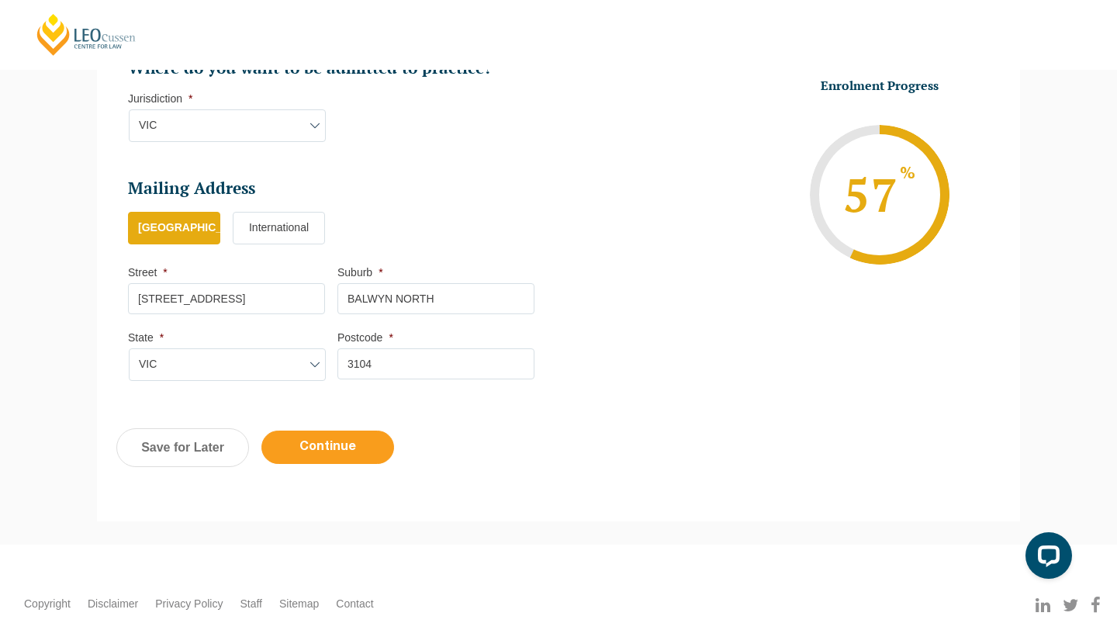
click at [292, 451] on input "Continue" at bounding box center [328, 447] width 133 height 33
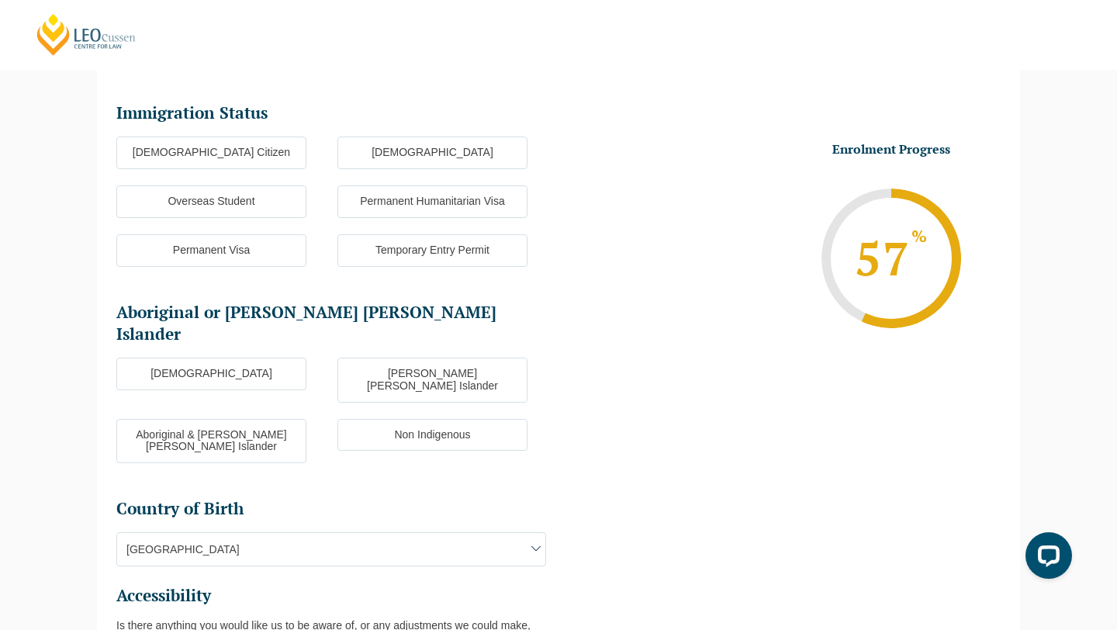
scroll to position [134, 0]
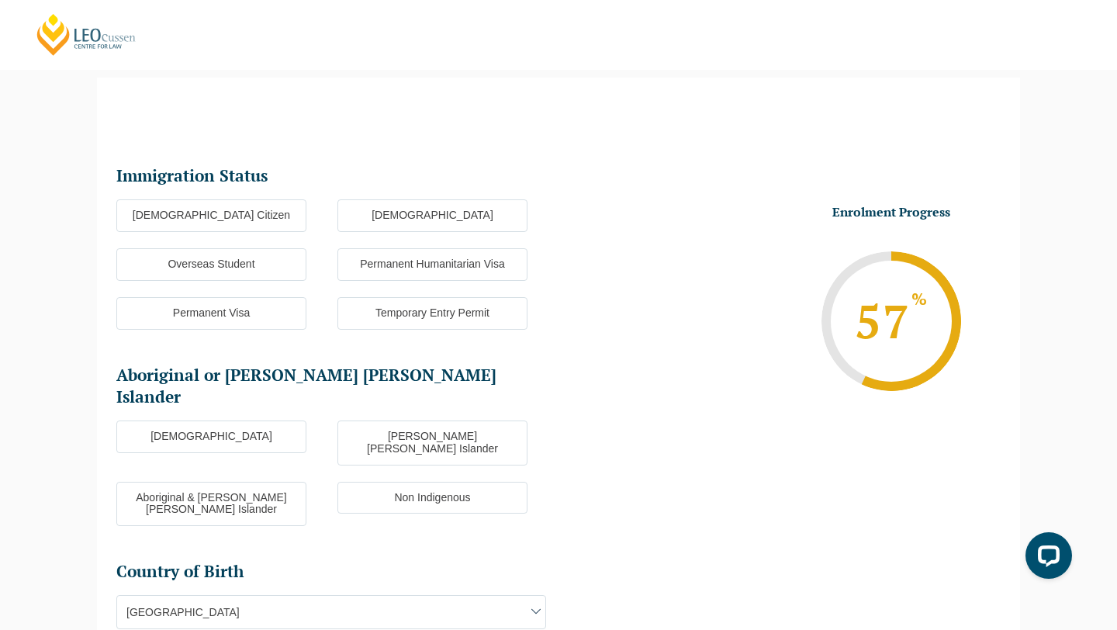
click at [262, 213] on label "[DEMOGRAPHIC_DATA] Citizen" at bounding box center [211, 215] width 190 height 33
click at [0, 0] on input "[DEMOGRAPHIC_DATA] Citizen" at bounding box center [0, 0] width 0 height 0
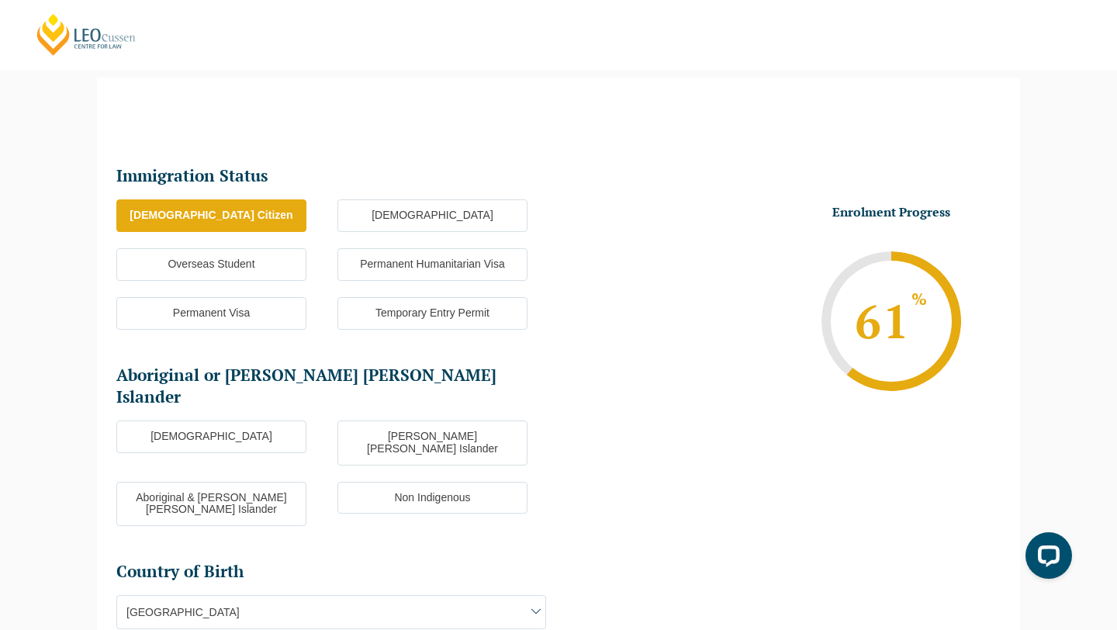
click at [380, 482] on label "Non Indigenous" at bounding box center [433, 498] width 190 height 33
click at [0, 0] on input "Non Indigenous" at bounding box center [0, 0] width 0 height 0
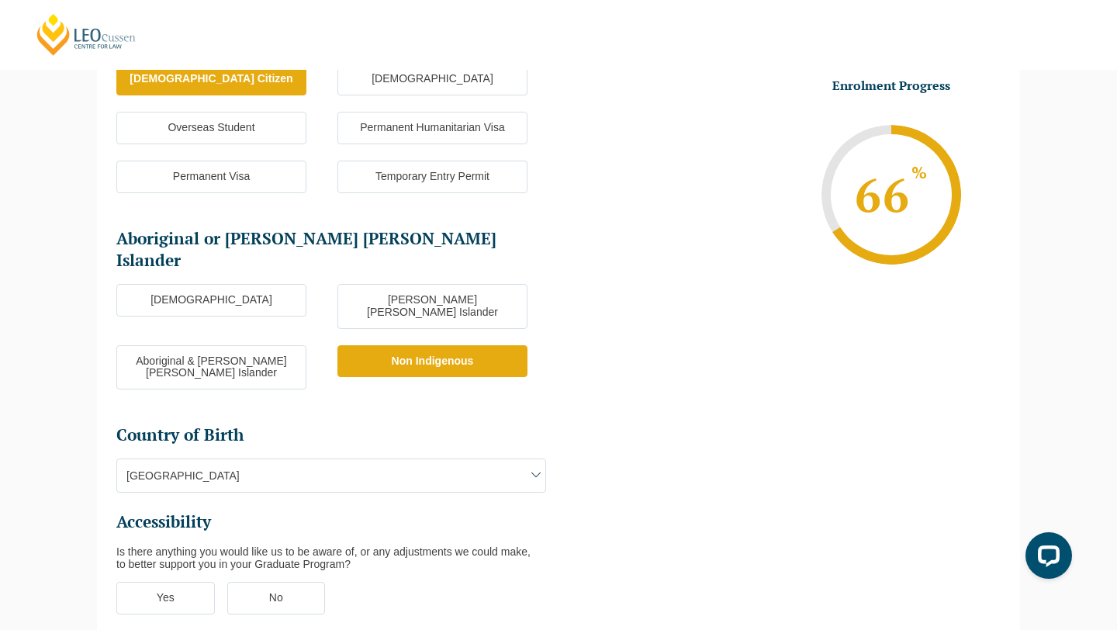
scroll to position [272, 0]
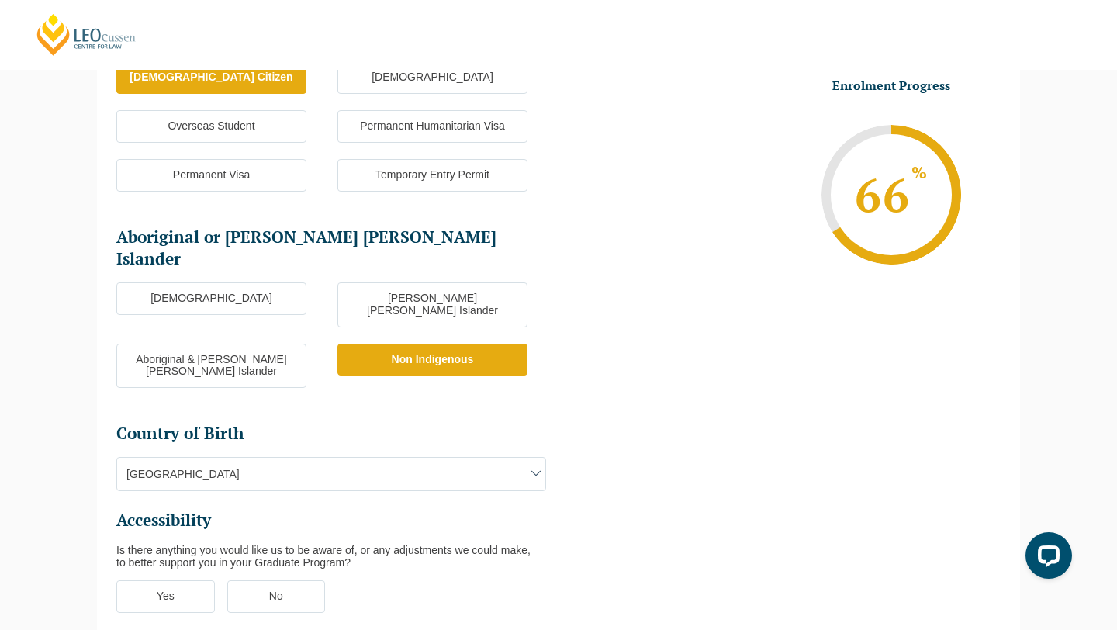
click at [374, 458] on span "[GEOGRAPHIC_DATA]" at bounding box center [331, 474] width 428 height 33
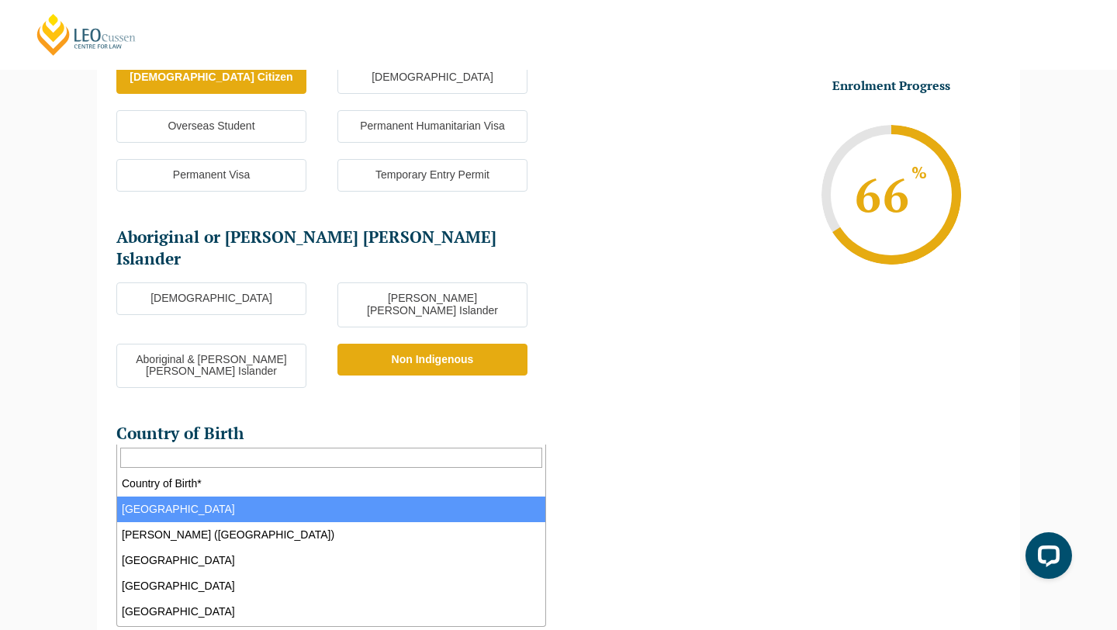
click at [357, 423] on h2 "Country of Birth" at bounding box center [331, 434] width 430 height 22
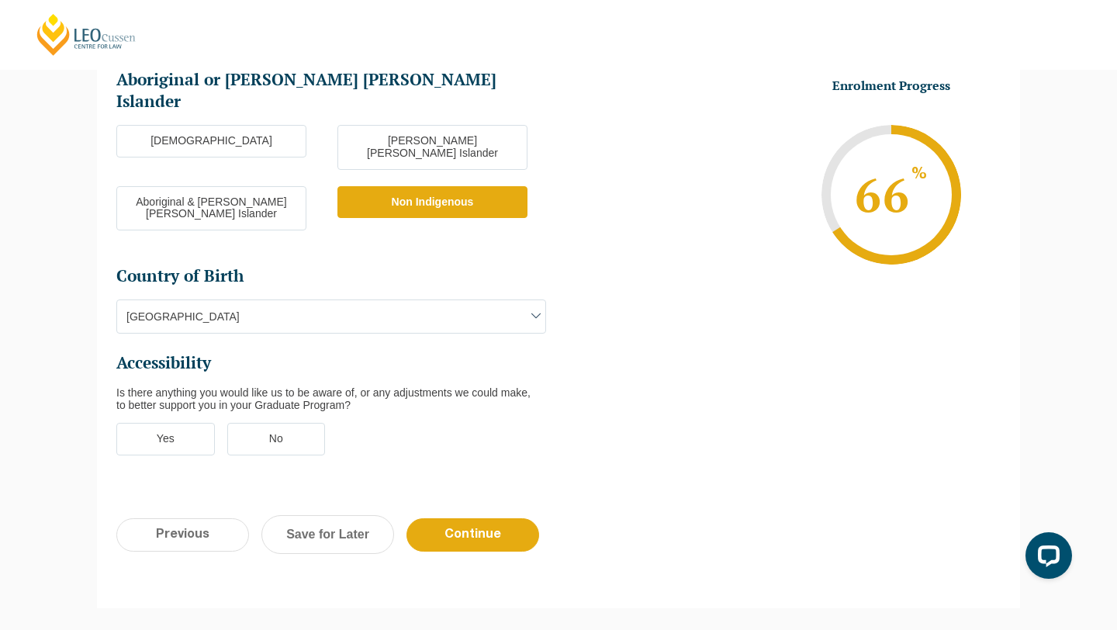
scroll to position [431, 0]
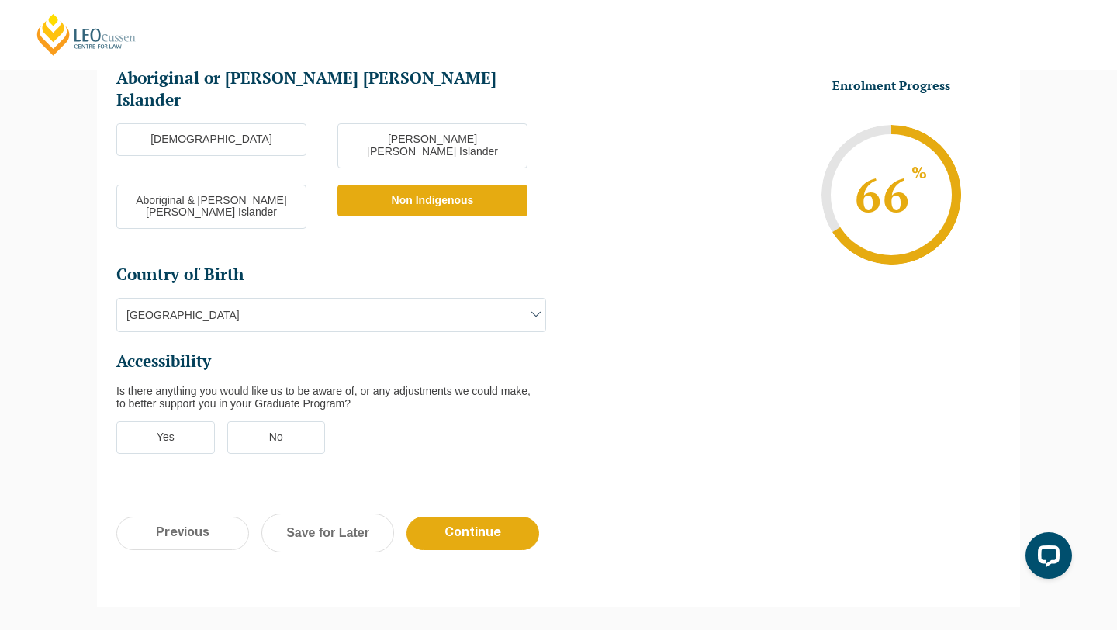
click at [293, 421] on label "No" at bounding box center [276, 437] width 99 height 33
click at [0, 0] on input "No" at bounding box center [0, 0] width 0 height 0
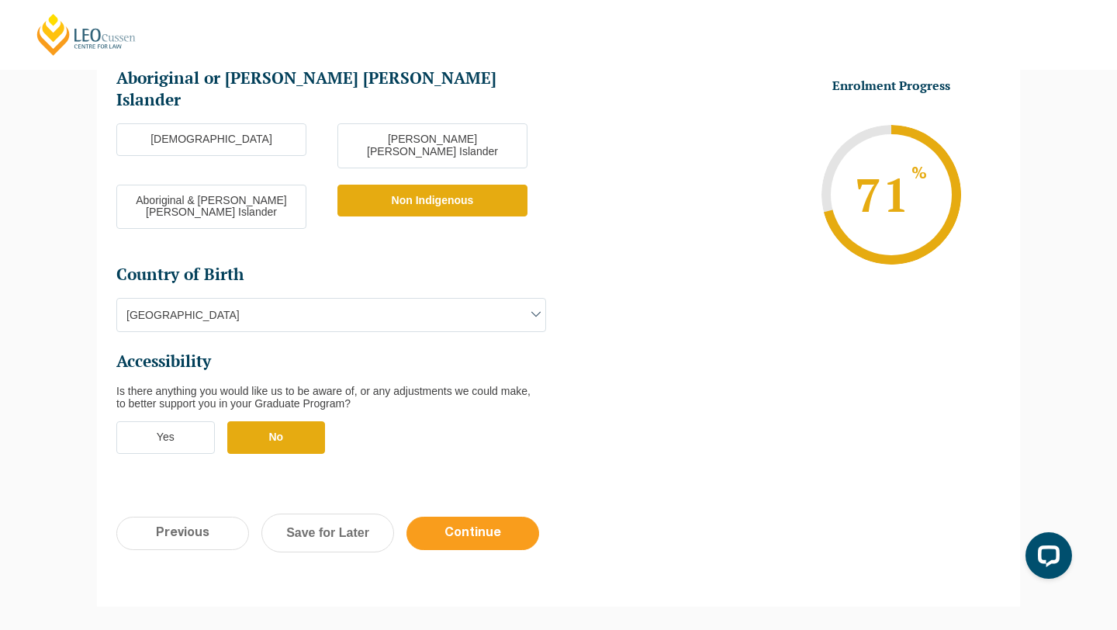
click at [458, 517] on input "Continue" at bounding box center [473, 533] width 133 height 33
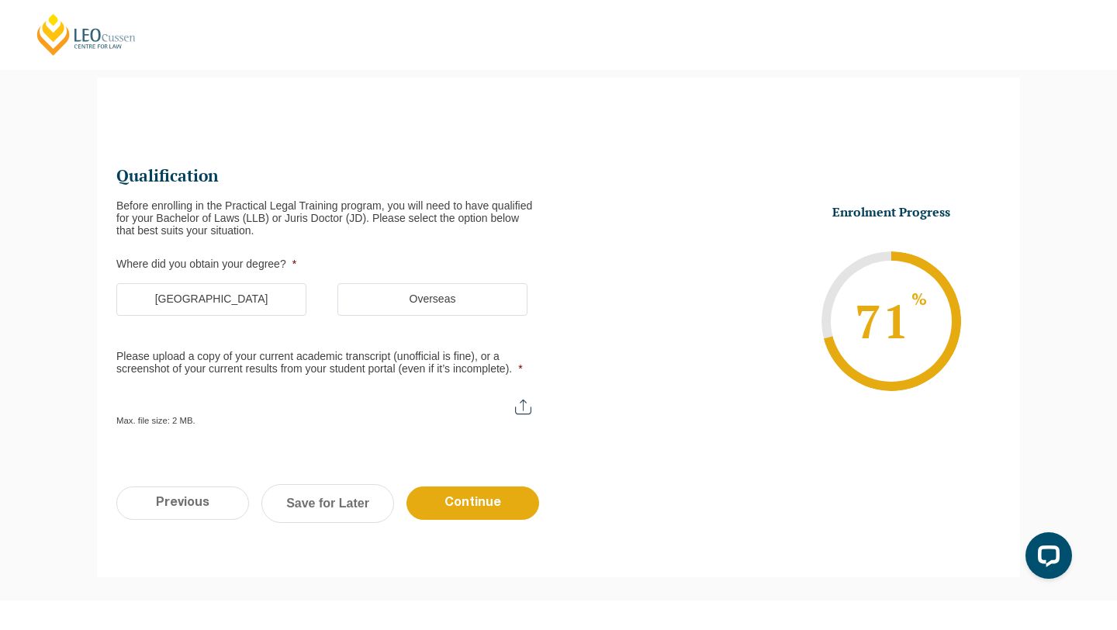
scroll to position [0, 0]
click at [194, 305] on label "[GEOGRAPHIC_DATA]" at bounding box center [211, 299] width 190 height 33
click at [0, 0] on input "[GEOGRAPHIC_DATA]" at bounding box center [0, 0] width 0 height 0
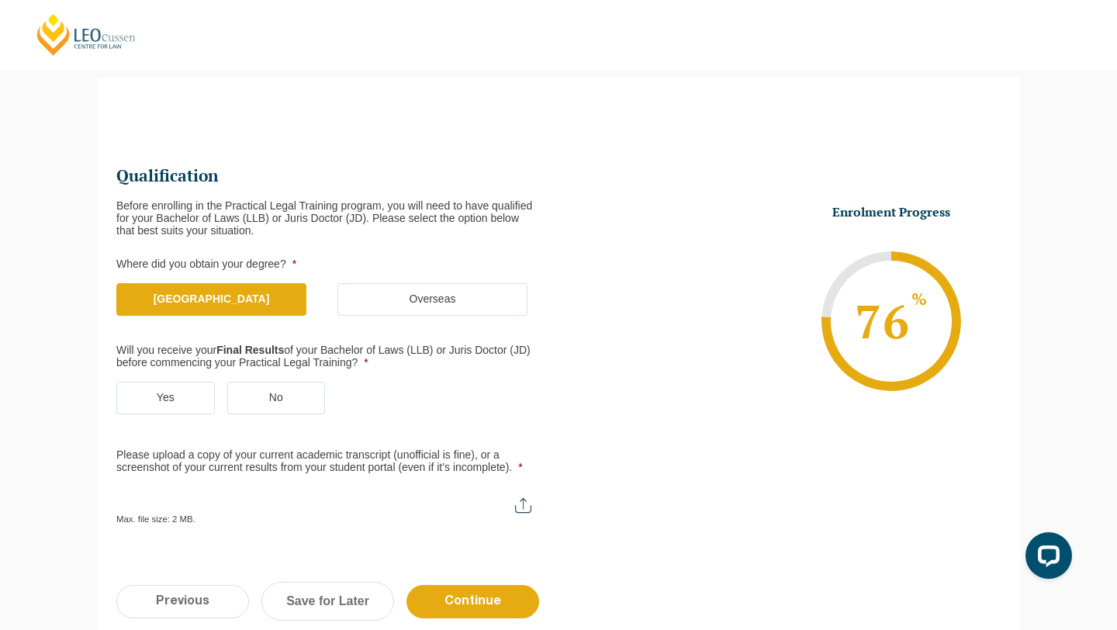
click at [184, 387] on label "Yes" at bounding box center [165, 398] width 99 height 33
click at [0, 0] on input "Yes" at bounding box center [0, 0] width 0 height 0
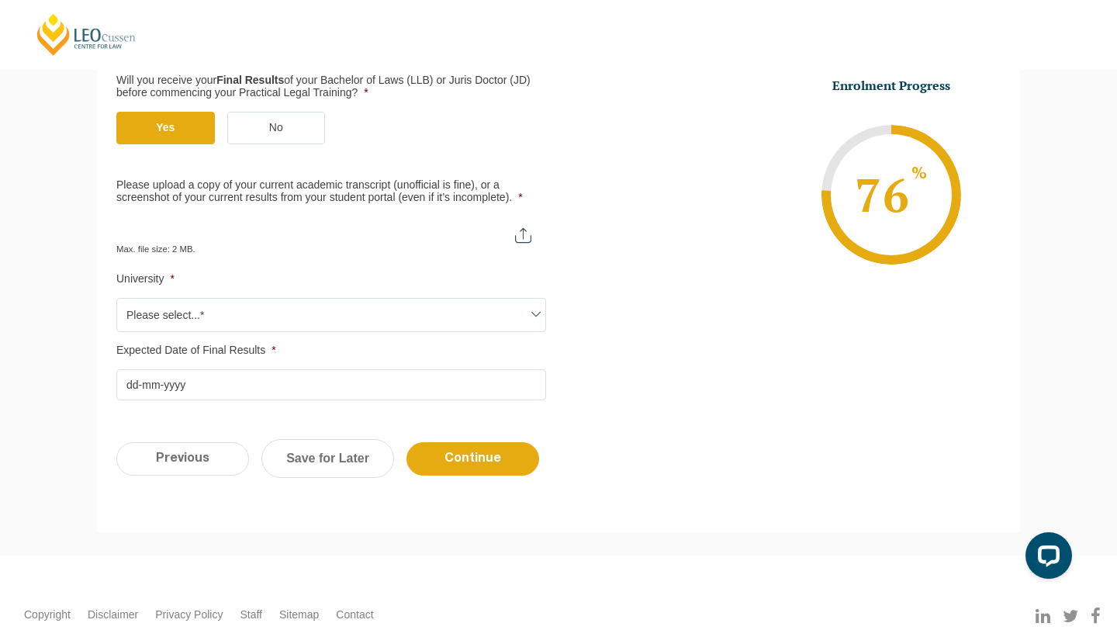
scroll to position [407, 0]
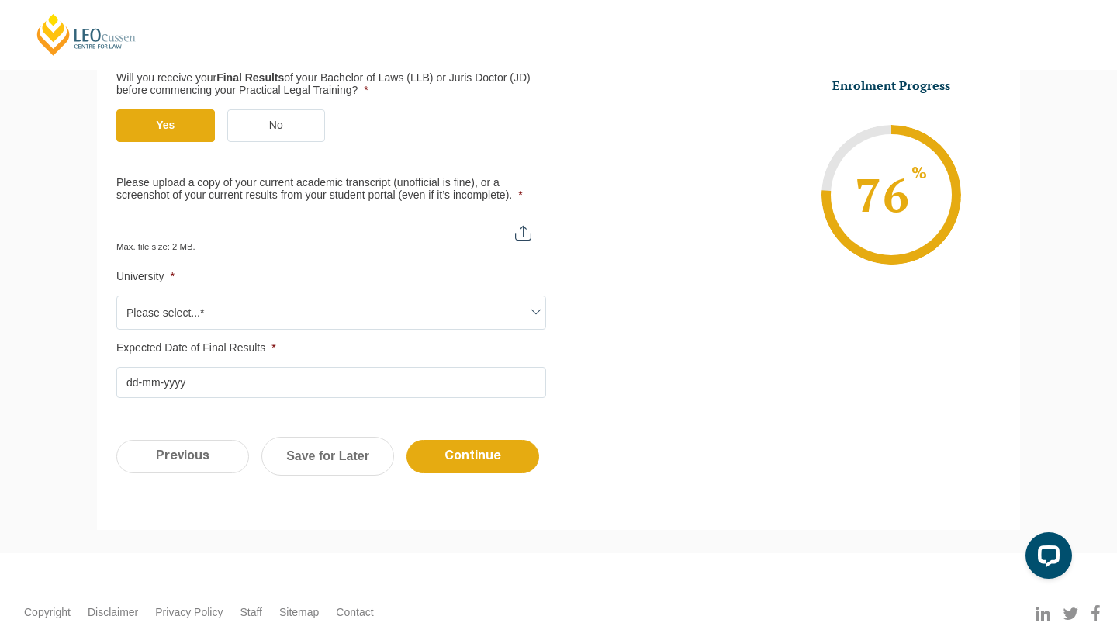
click at [520, 238] on input "Please upload a copy of your current academic transcript (unofficial is fine), …" at bounding box center [331, 227] width 430 height 26
type input "C:\fakepath\Loren Palma Unofficial Academic Transcript.pdf"
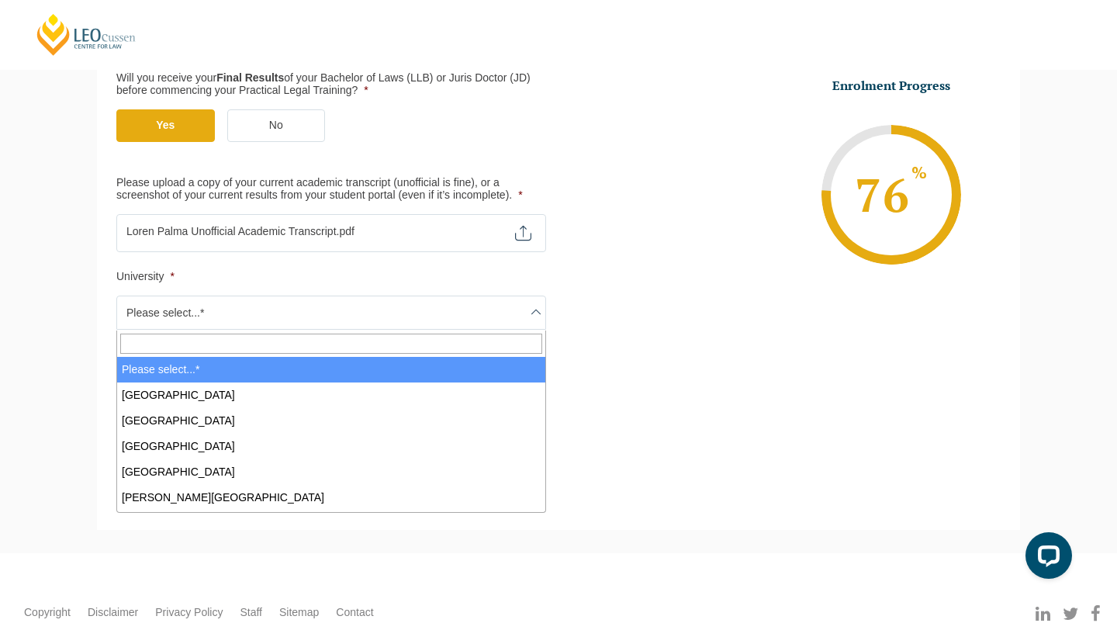
click at [233, 313] on span "Please select...*" at bounding box center [331, 312] width 428 height 33
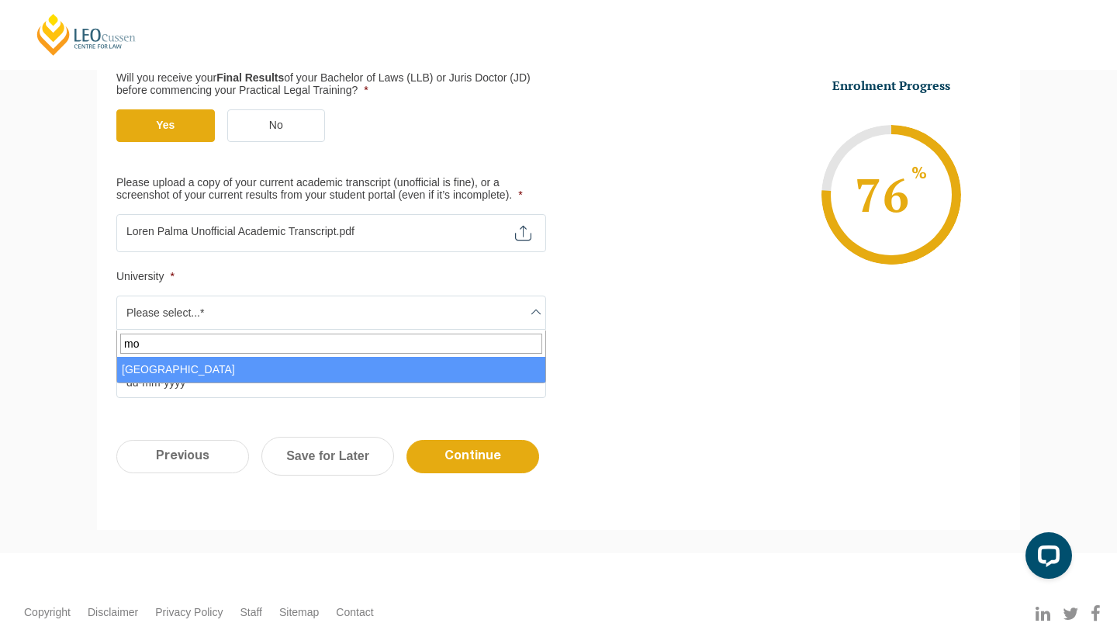
type input "mon"
select select "[GEOGRAPHIC_DATA]"
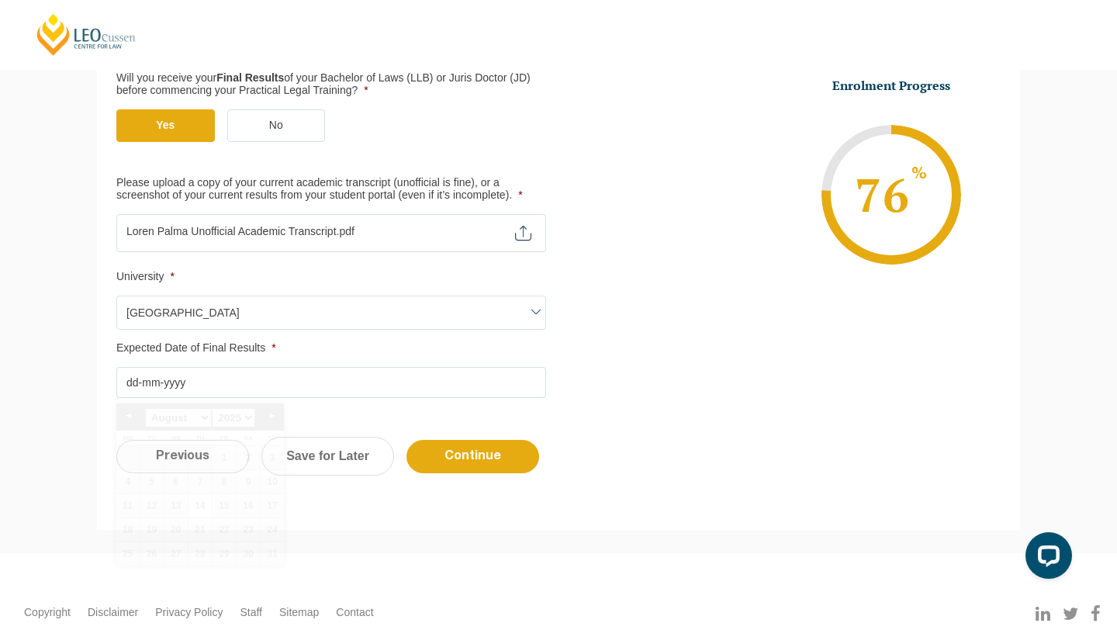
click at [134, 386] on input "Expected Date of Final Results *" at bounding box center [331, 382] width 430 height 31
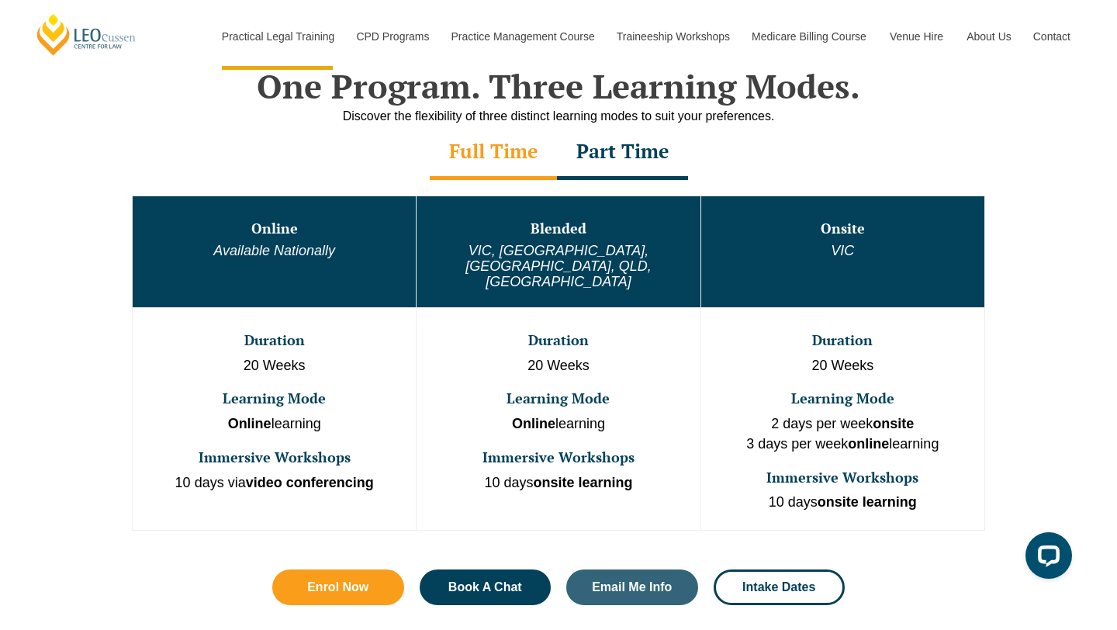
click at [595, 161] on div "Part Time" at bounding box center [622, 153] width 131 height 54
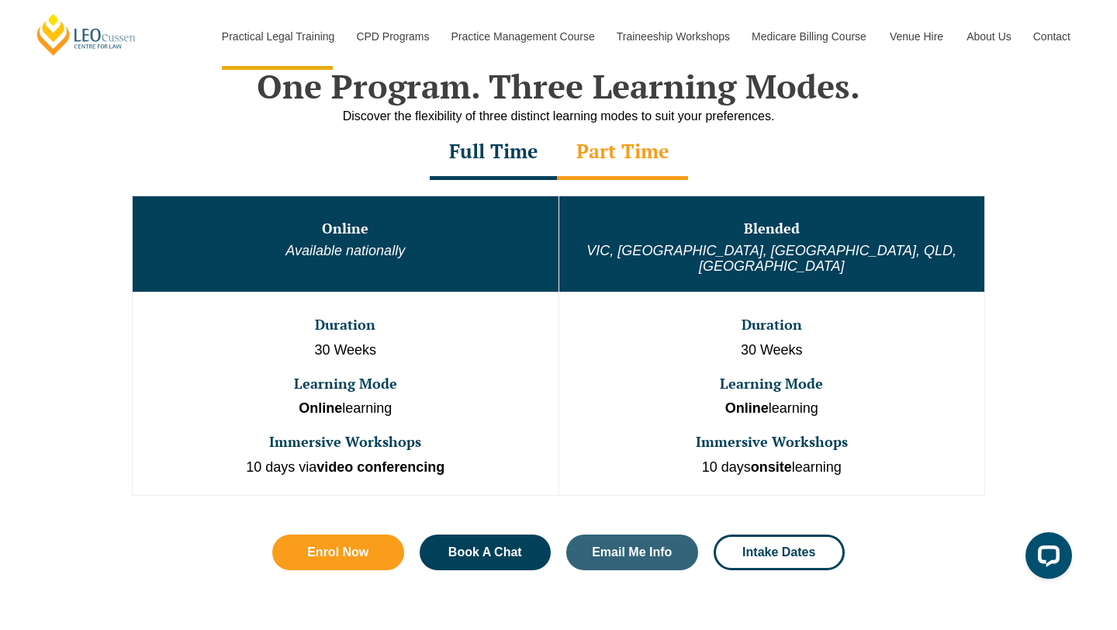
click at [494, 174] on div "Full Time" at bounding box center [493, 153] width 127 height 54
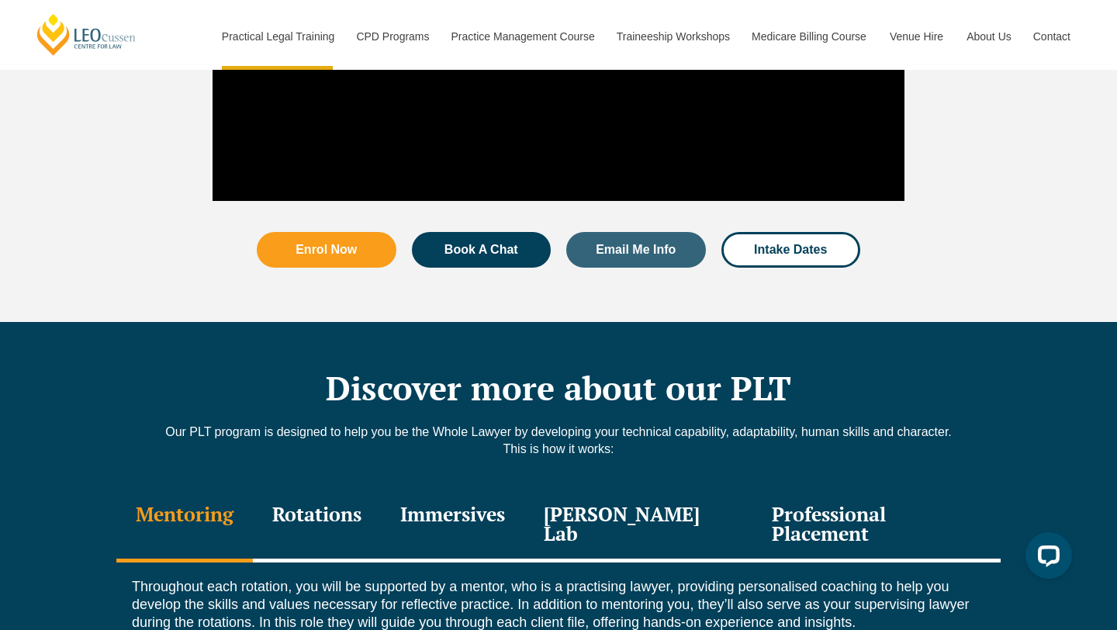
scroll to position [1921, 0]
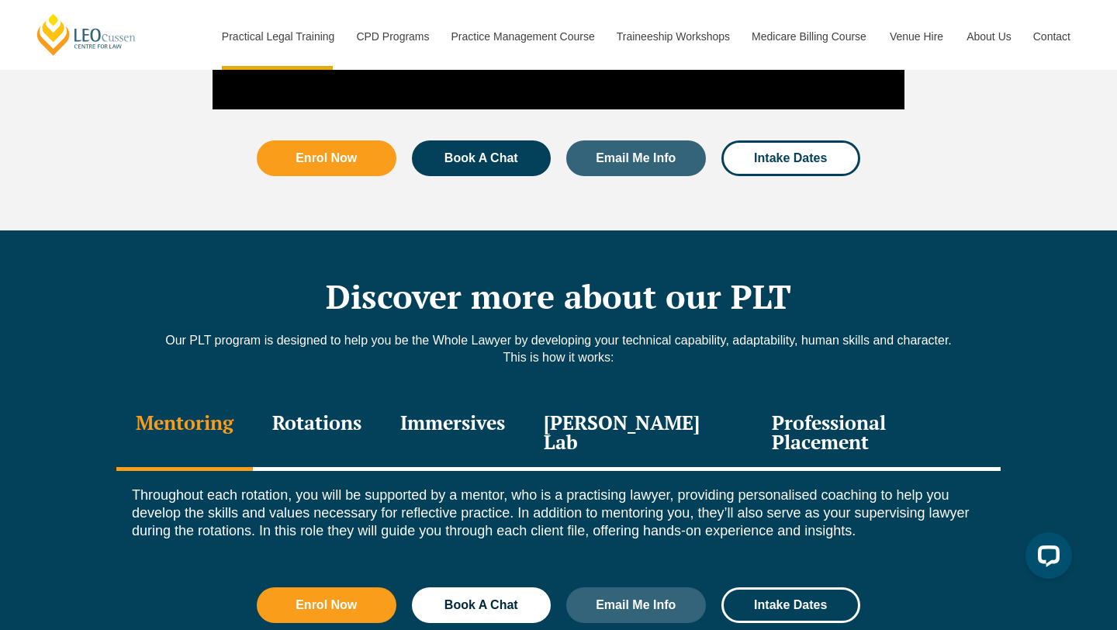
click at [381, 397] on div "Rotations" at bounding box center [317, 434] width 128 height 74
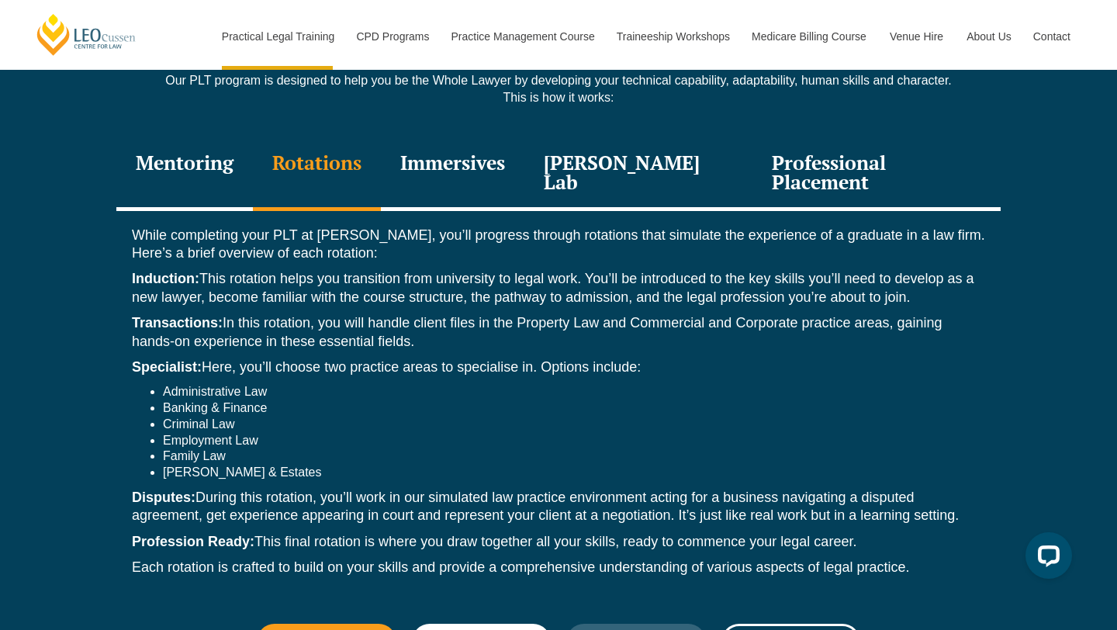
scroll to position [2181, 0]
click at [573, 143] on div "Leo Justice Lab" at bounding box center [639, 175] width 228 height 74
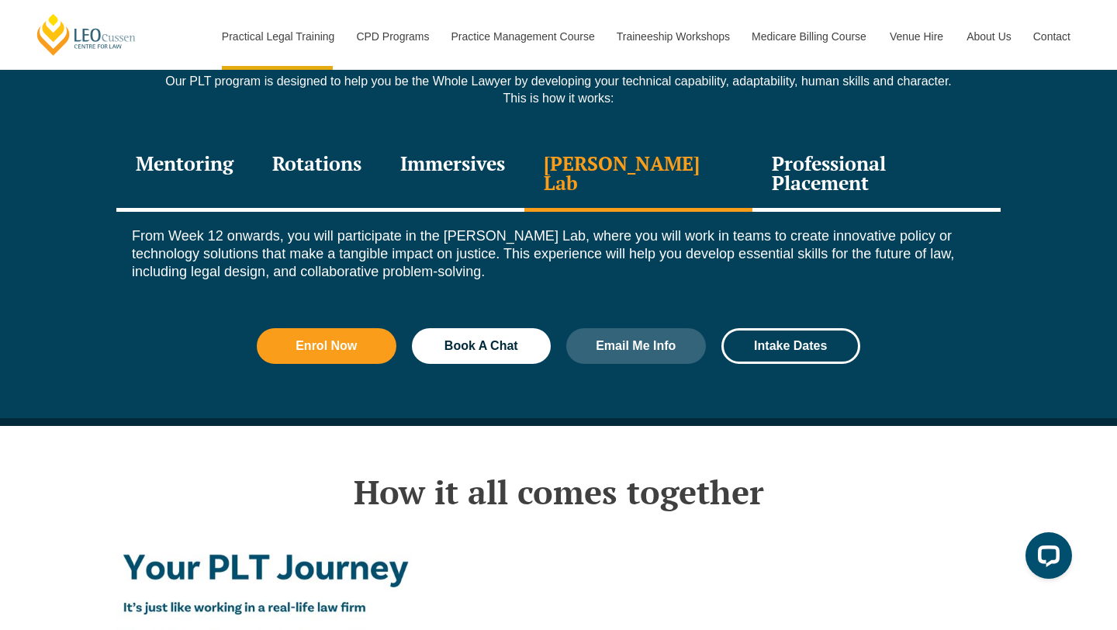
click at [487, 142] on div "Immersives" at bounding box center [453, 175] width 144 height 74
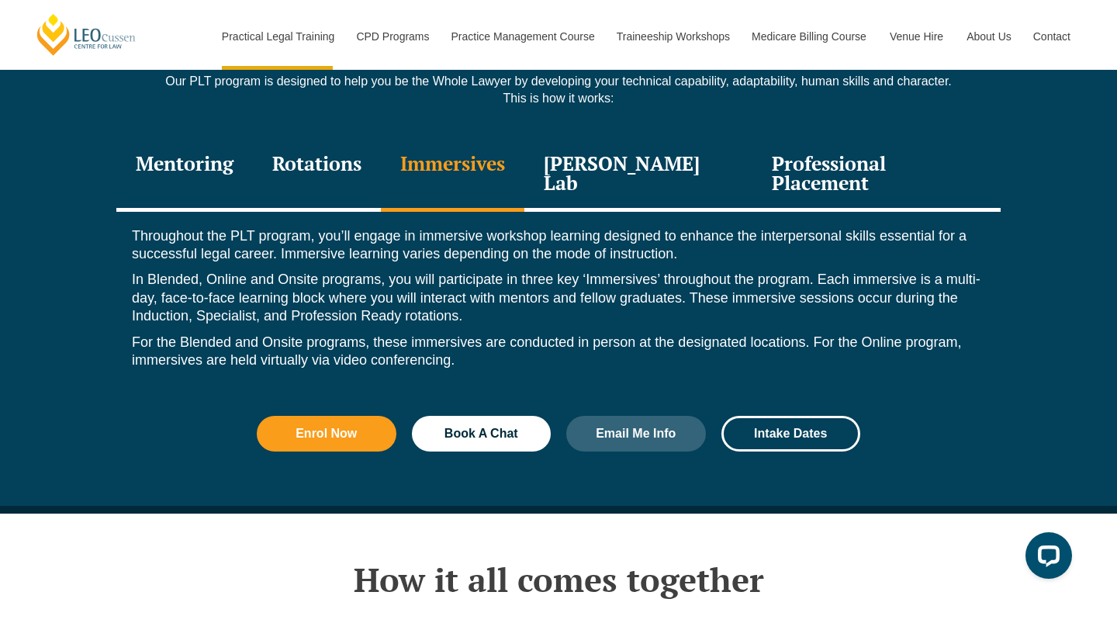
click at [554, 138] on div "Leo Justice Lab" at bounding box center [639, 175] width 228 height 74
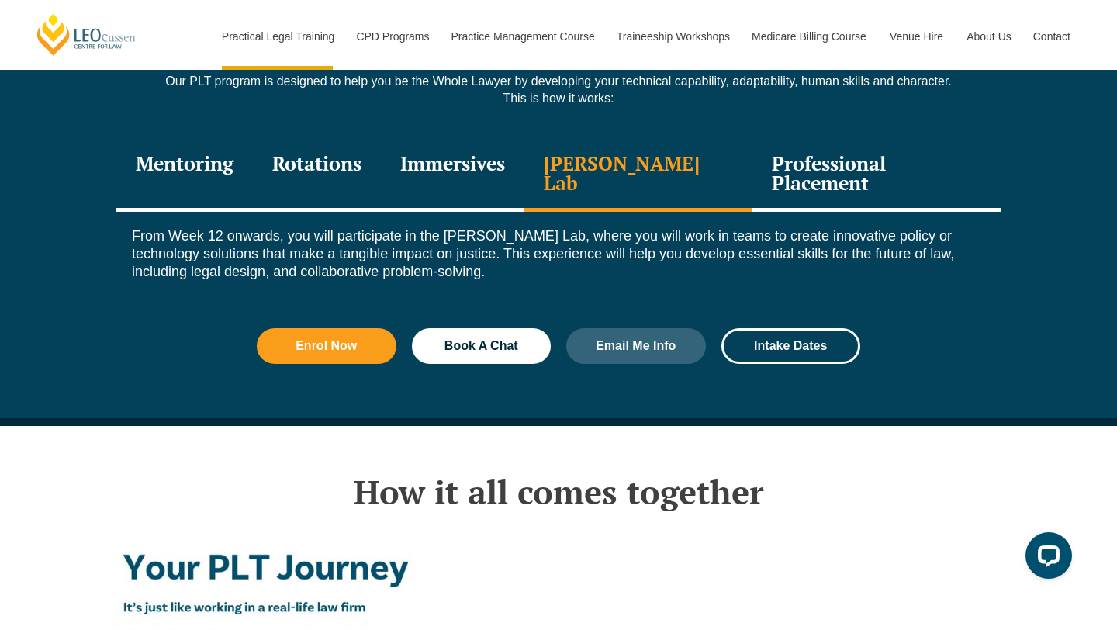
click at [854, 138] on div "Professional Placement" at bounding box center [877, 175] width 248 height 74
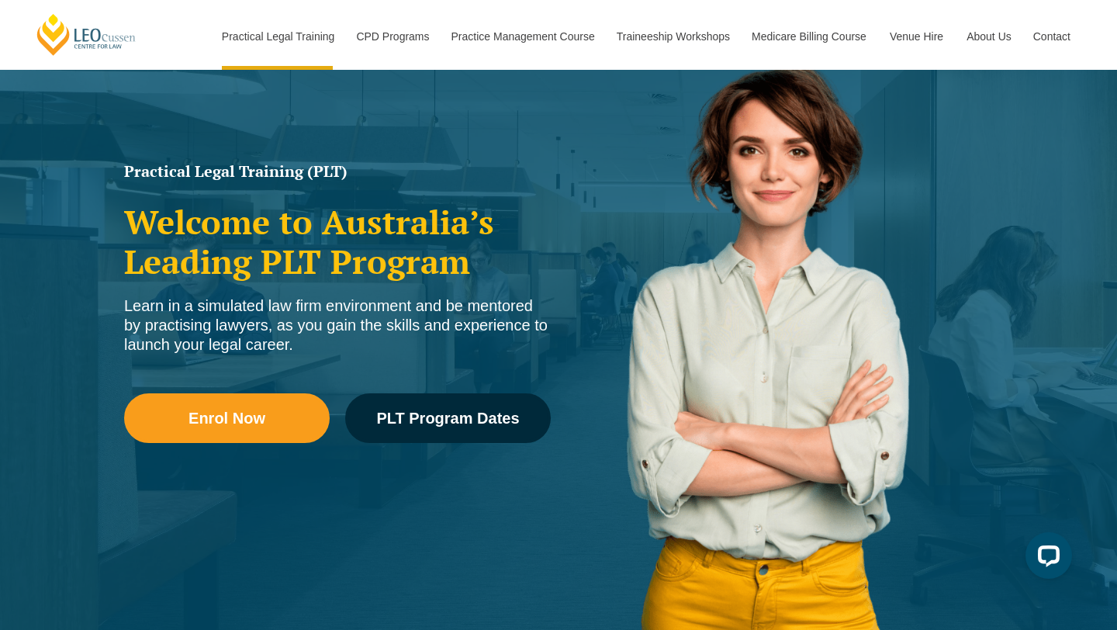
scroll to position [0, 0]
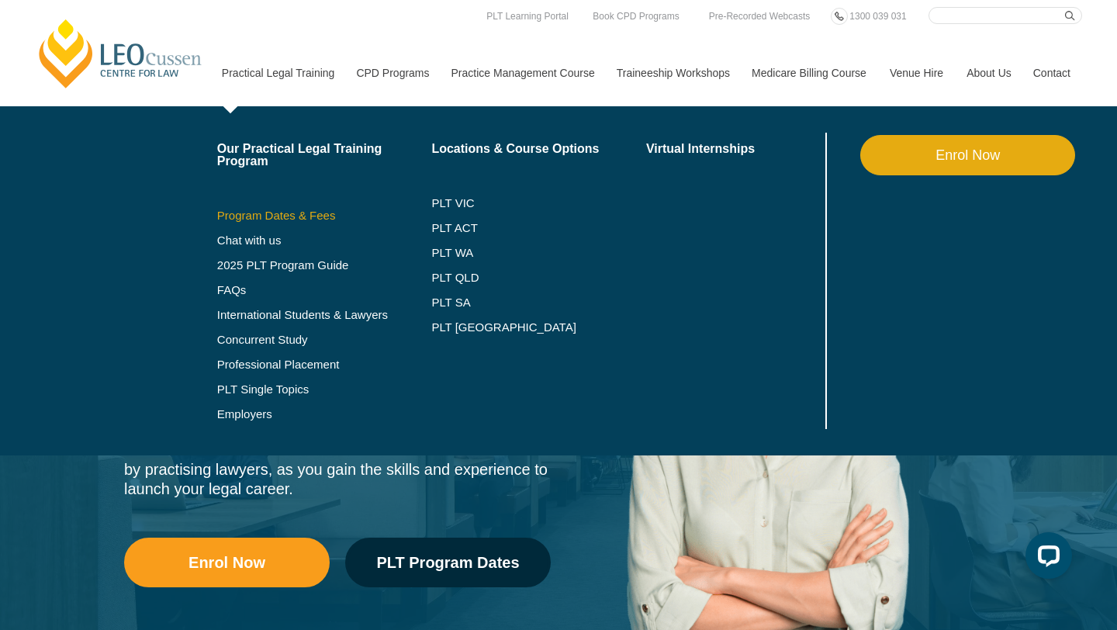
click at [260, 215] on link "Program Dates & Fees" at bounding box center [324, 216] width 215 height 12
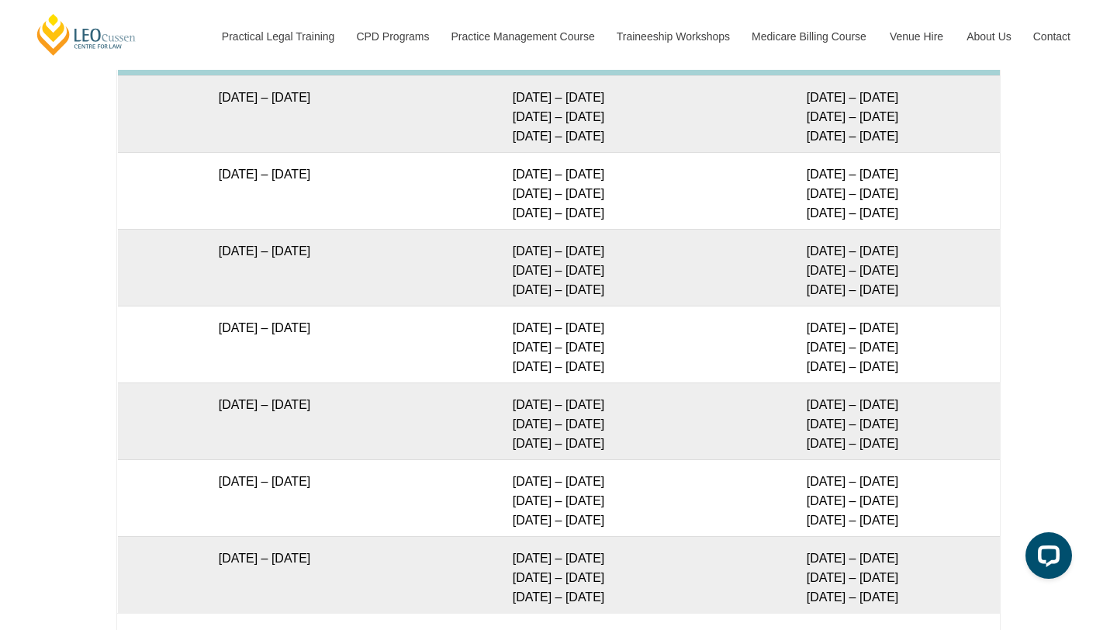
scroll to position [2896, 0]
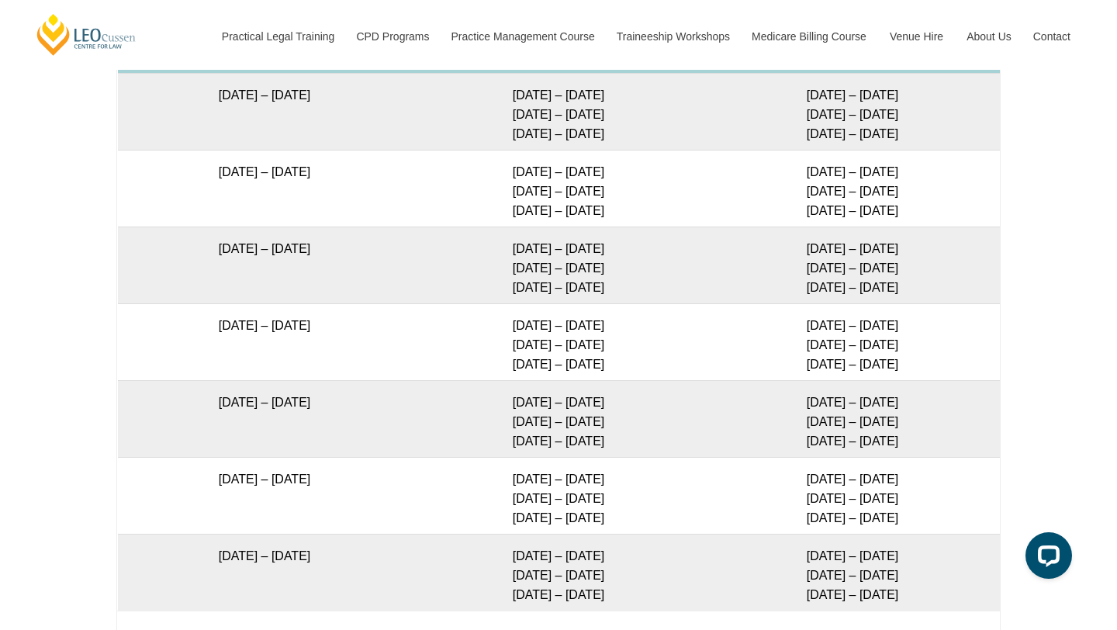
drag, startPoint x: 500, startPoint y: 350, endPoint x: 625, endPoint y: 390, distance: 131.1
click at [625, 380] on td "[DATE] – [DATE] [DATE] – [DATE] [DATE] – [DATE]" at bounding box center [559, 341] width 294 height 77
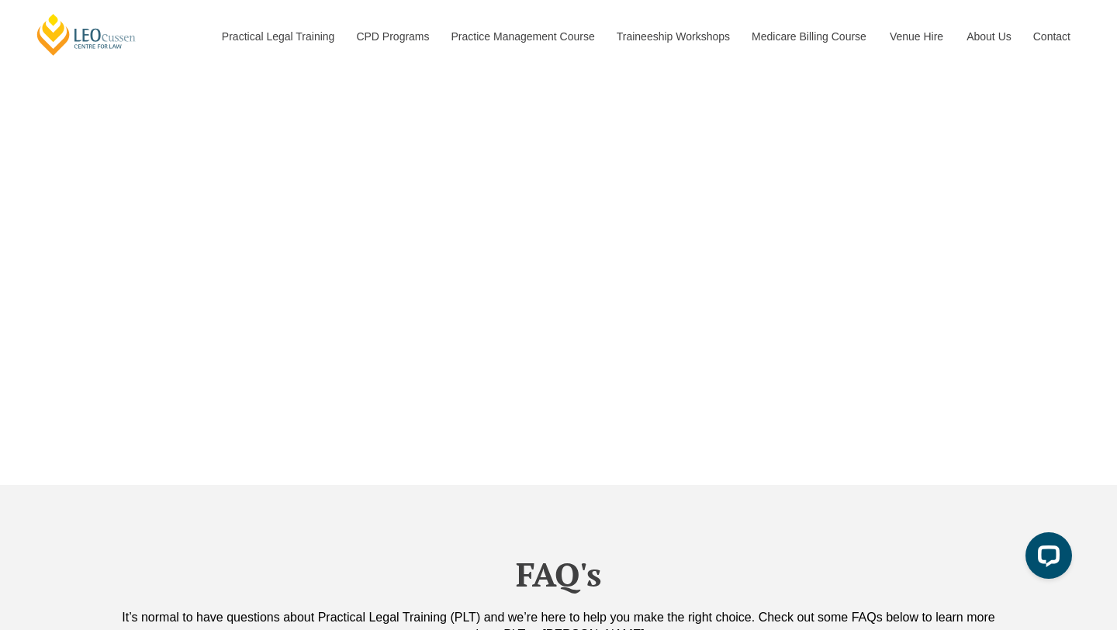
scroll to position [5684, 0]
